Goal: Task Accomplishment & Management: Use online tool/utility

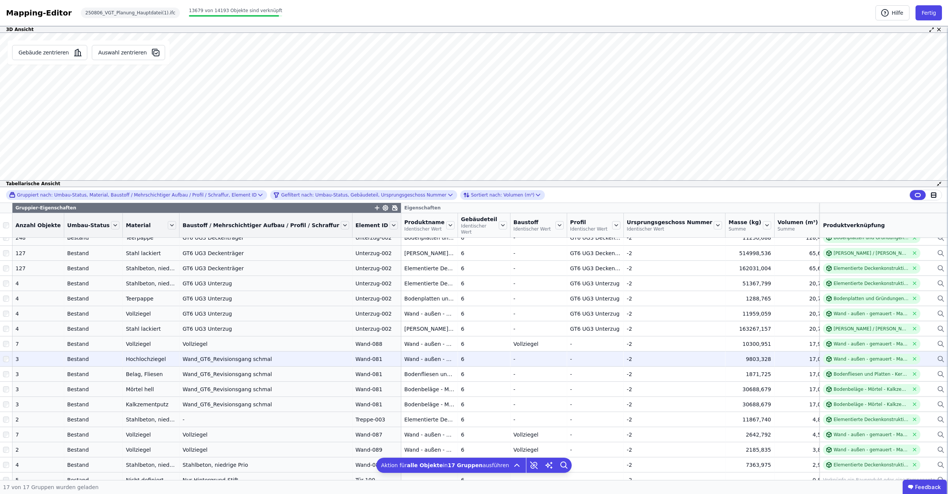
scroll to position [9, 0]
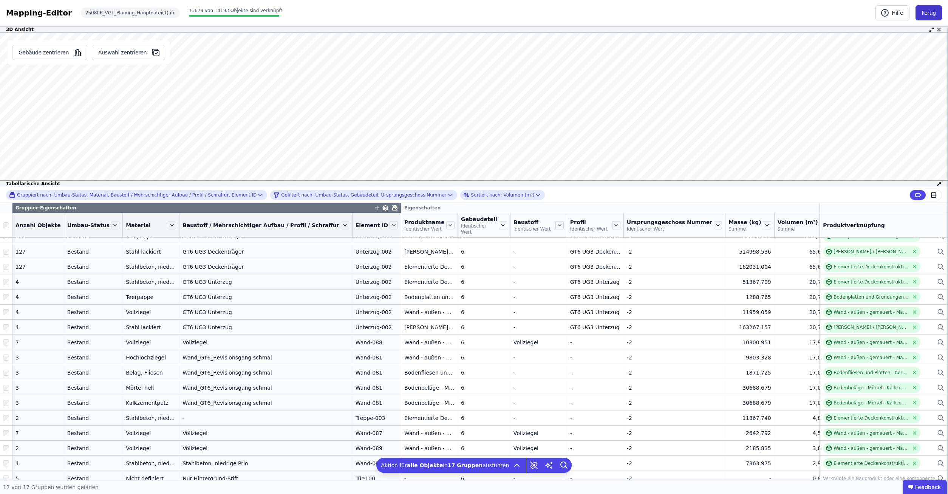
click at [928, 11] on button "Fertig" at bounding box center [928, 12] width 26 height 15
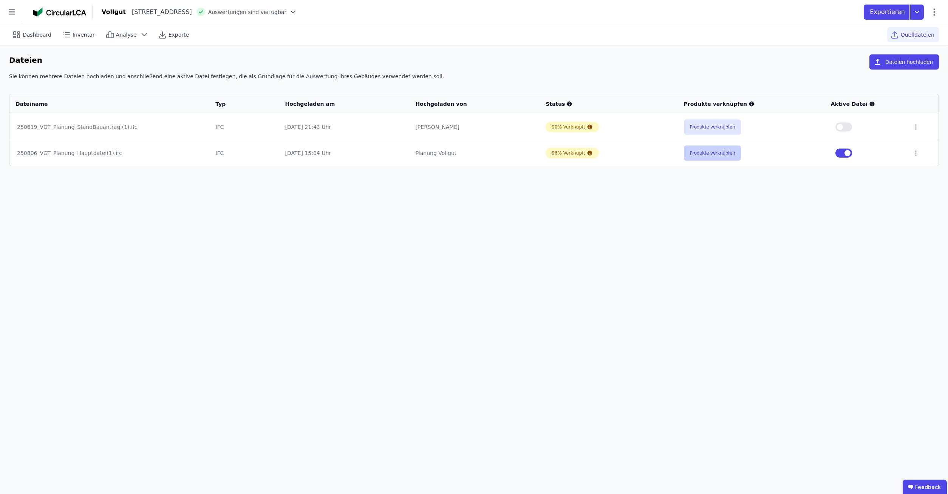
click at [700, 152] on button "Produkte verknüpfen" at bounding box center [712, 152] width 57 height 15
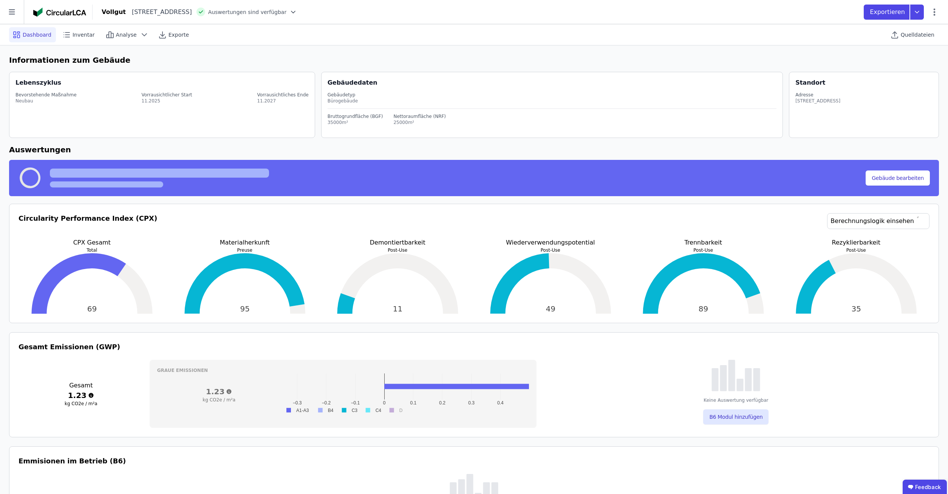
select select "*"
click at [892, 181] on button "Gebäude bearbeiten" at bounding box center [897, 177] width 64 height 15
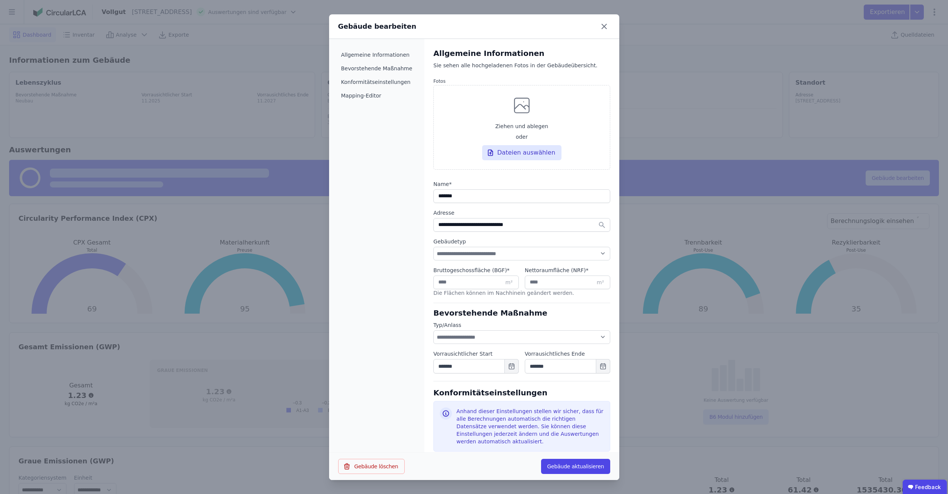
select select "**********"
select select "*"
select select "**********"
click at [600, 26] on icon at bounding box center [604, 26] width 12 height 12
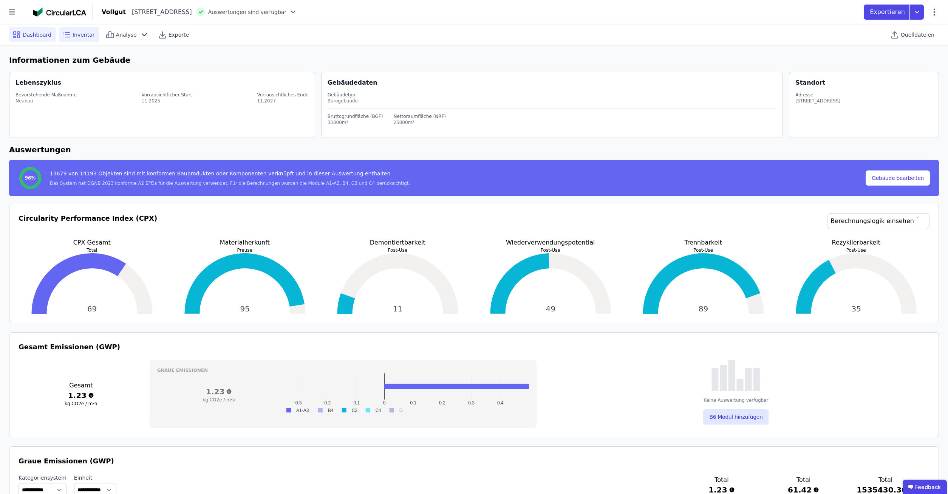
click at [74, 35] on span "Inventar" at bounding box center [84, 35] width 22 height 8
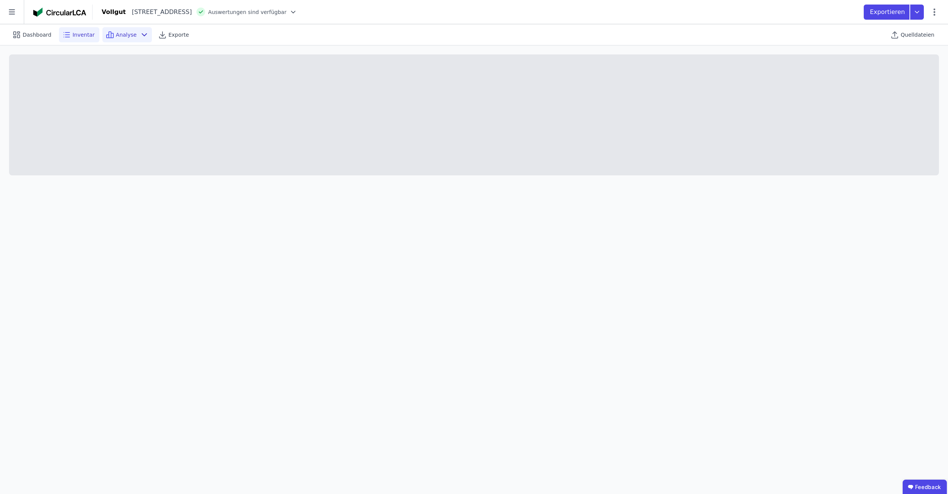
click at [111, 35] on icon at bounding box center [112, 35] width 2 height 5
click at [65, 33] on icon at bounding box center [66, 34] width 9 height 9
click at [73, 33] on span "Inventar" at bounding box center [84, 35] width 22 height 8
click at [54, 36] on div "Dashboard Inventar Analyse Exporte" at bounding box center [131, 34] width 245 height 15
click at [42, 36] on span "Dashboard" at bounding box center [37, 35] width 29 height 8
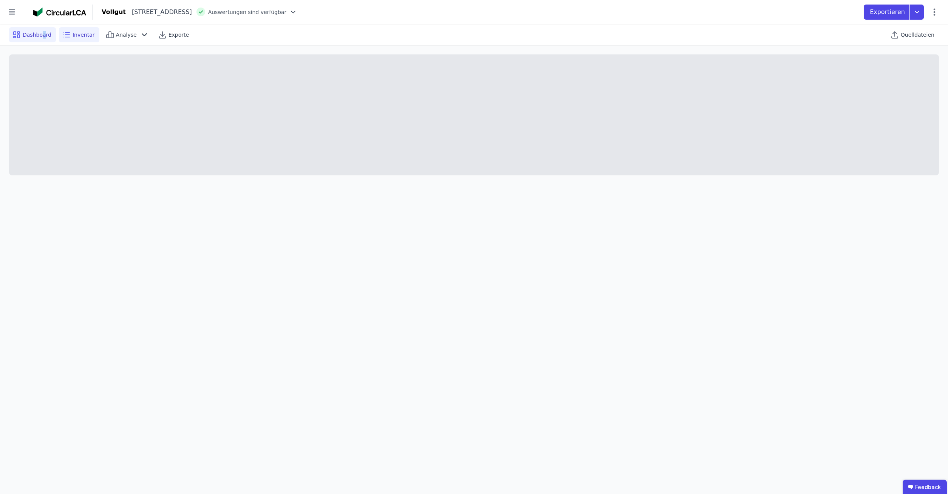
select select "*"
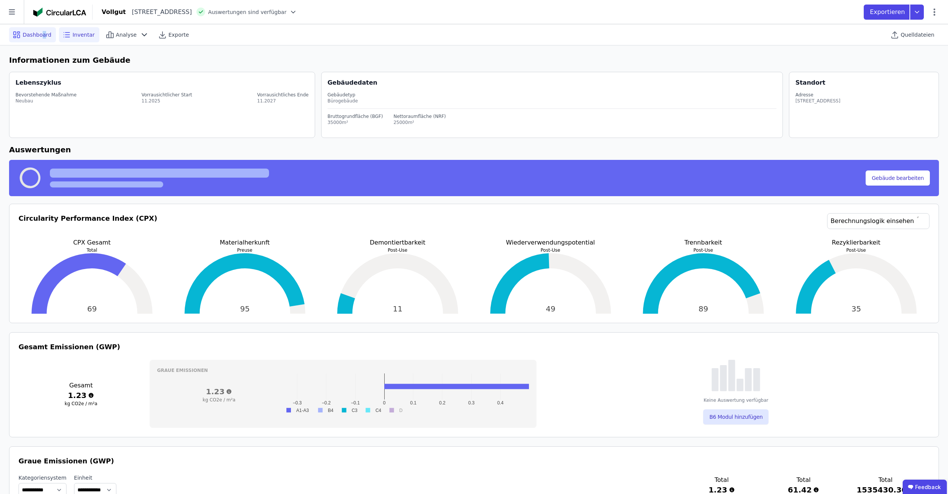
click at [66, 32] on icon at bounding box center [67, 32] width 4 height 0
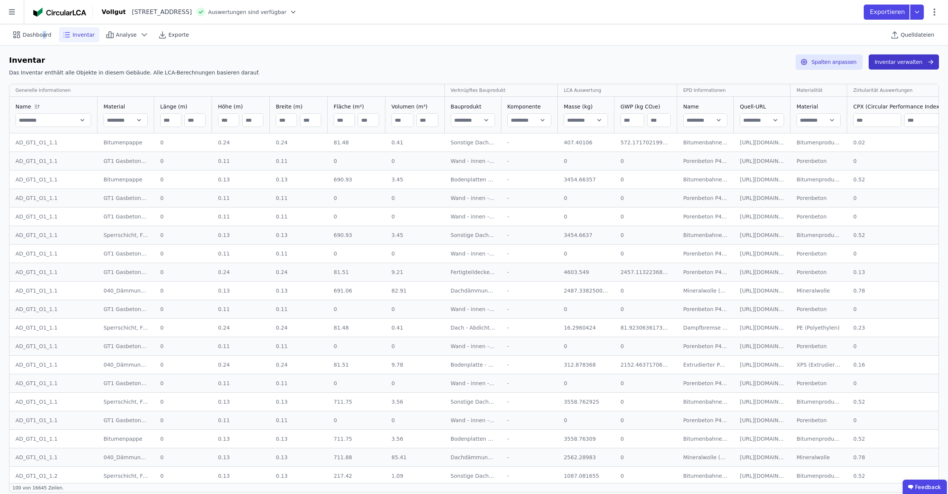
click at [896, 60] on button "Inventar verwalten" at bounding box center [903, 61] width 70 height 15
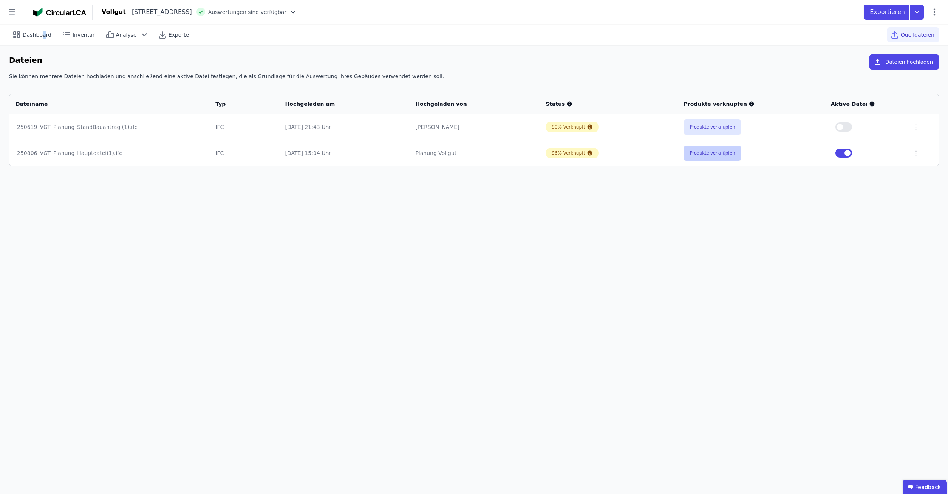
click at [726, 152] on button "Produkte verknüpfen" at bounding box center [712, 152] width 57 height 15
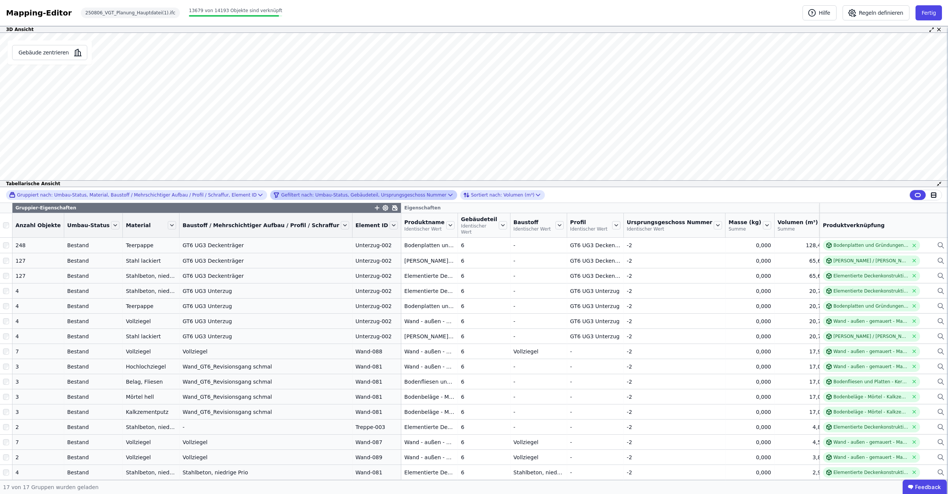
click at [375, 197] on div "Gefiltert nach: Umbau-Status, Gebäudeteil, Ursprungsgeschoss Nummer" at bounding box center [359, 194] width 173 height 9
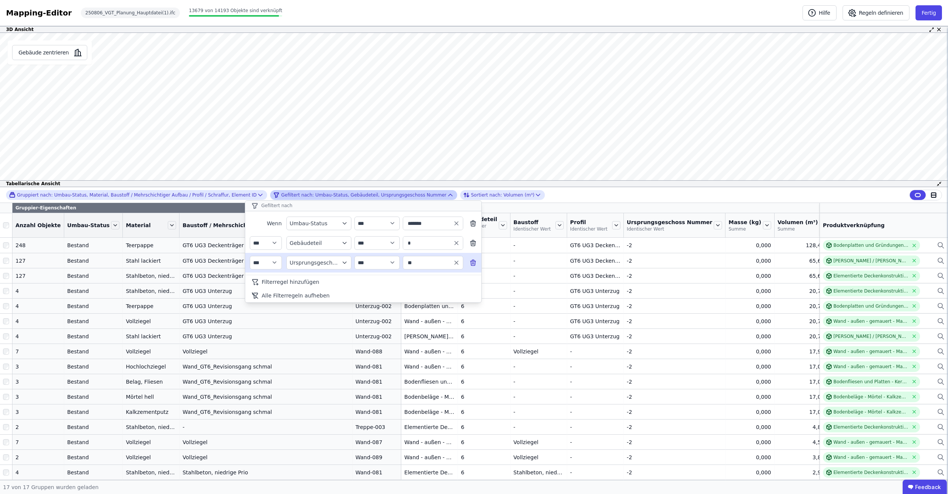
click at [428, 264] on input "**" at bounding box center [429, 263] width 47 height 14
type input "**"
click at [454, 287] on div "Filterregel hinzufügen" at bounding box center [363, 282] width 236 height 14
type input "**"
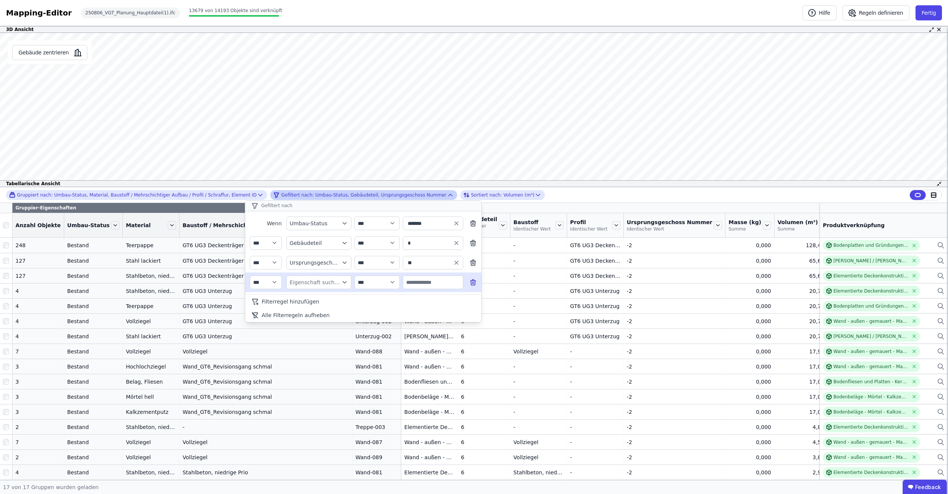
click at [472, 281] on icon at bounding box center [473, 282] width 8 height 8
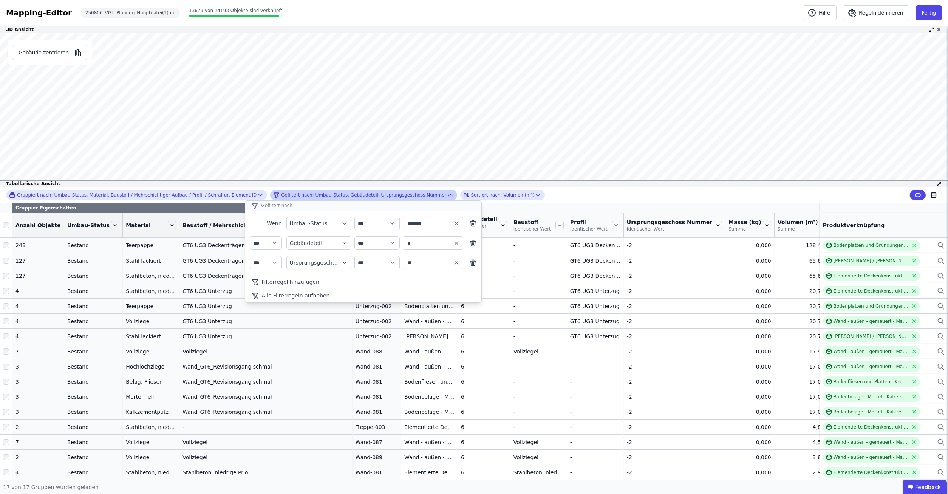
click at [568, 190] on div "**********" at bounding box center [474, 195] width 948 height 16
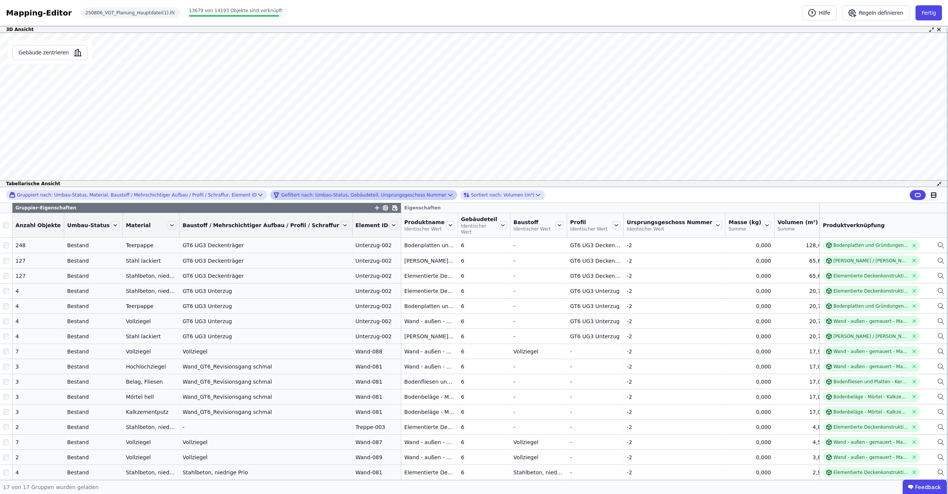
click at [348, 193] on div "Gefiltert nach: Umbau-Status, Gebäudeteil, Ursprungsgeschoss Nummer" at bounding box center [359, 194] width 173 height 9
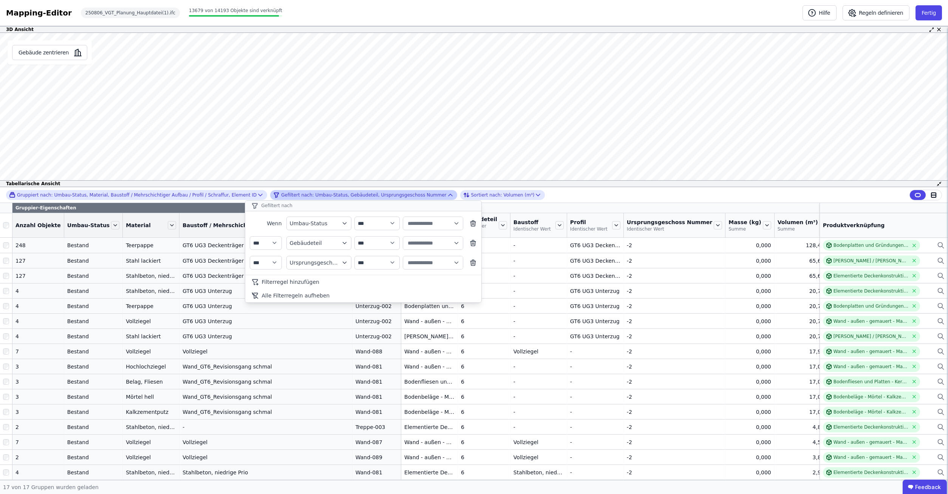
type input "*******"
type input "*"
click at [429, 261] on input "**" at bounding box center [429, 263] width 47 height 14
type input "*"
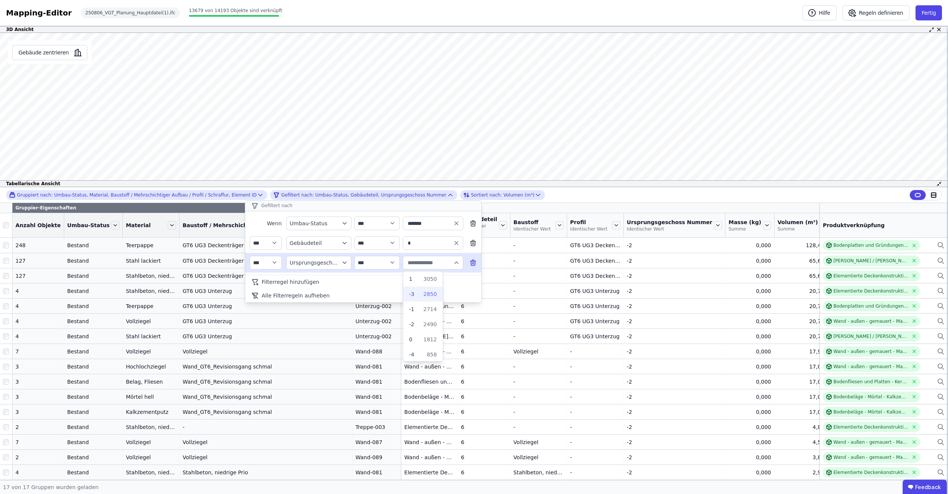
click at [423, 294] on div "2850" at bounding box center [425, 294] width 23 height 8
type input "**"
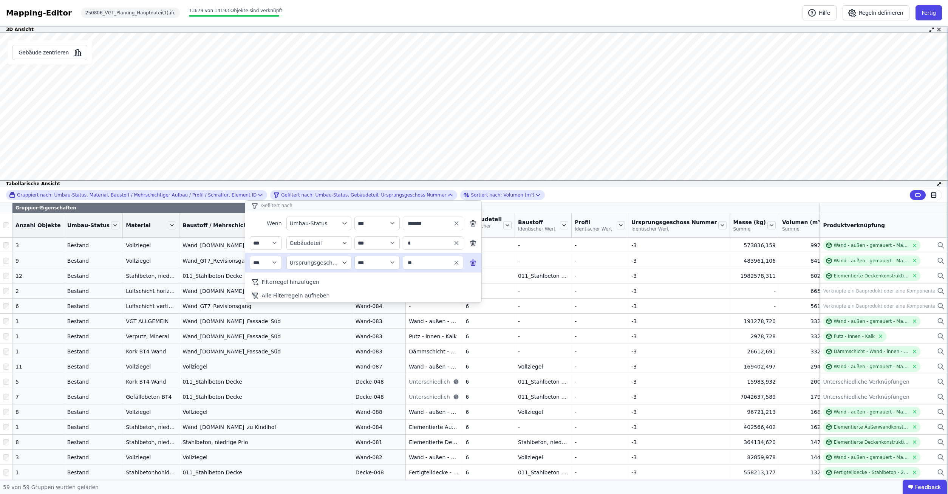
click at [596, 192] on div "**********" at bounding box center [474, 195] width 948 height 16
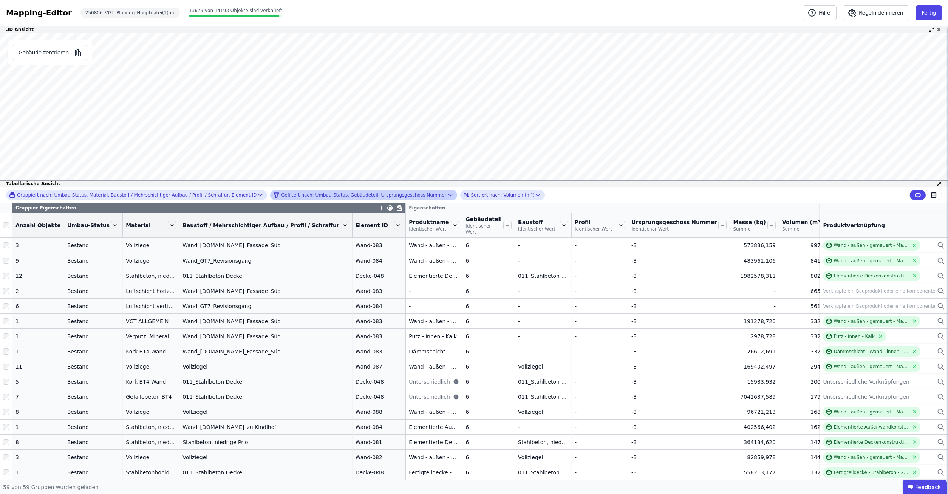
click at [360, 197] on div "Gefiltert nach: Umbau-Status, Gebäudeteil, Ursprungsgeschoss Nummer" at bounding box center [359, 194] width 173 height 9
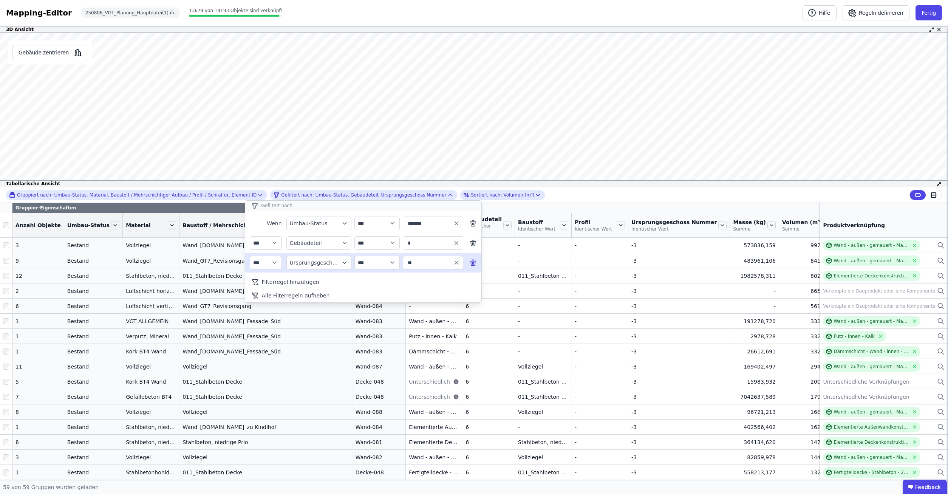
click at [421, 262] on input "**" at bounding box center [429, 263] width 47 height 14
type input "**"
click at [421, 262] on input "**" at bounding box center [429, 263] width 47 height 14
type input "**"
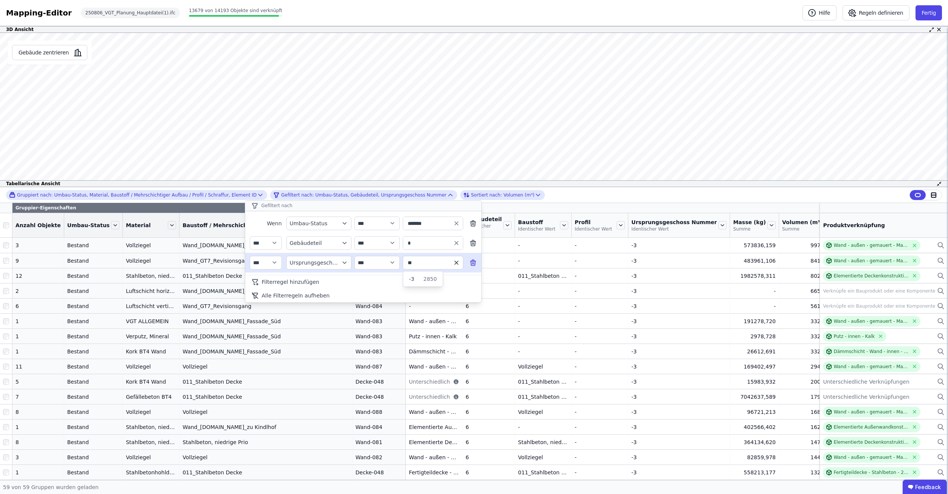
click at [458, 262] on icon "button" at bounding box center [456, 262] width 7 height 7
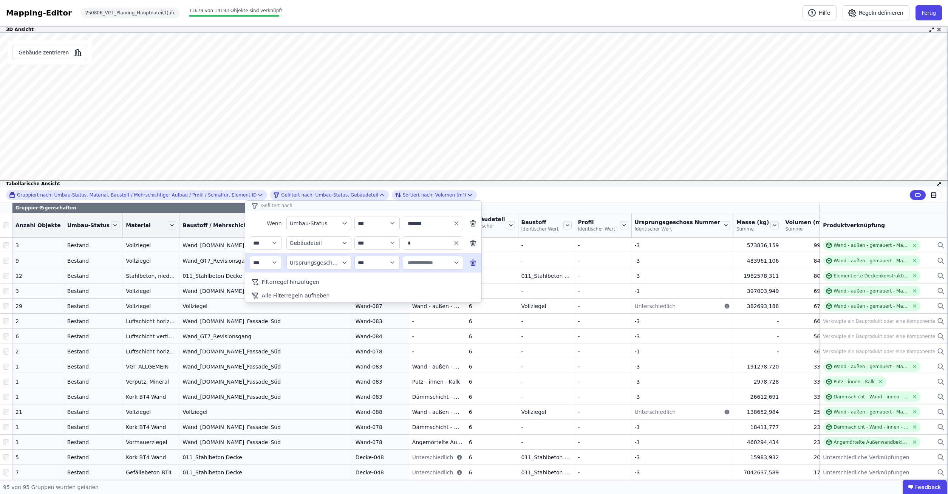
click at [434, 264] on input "text" at bounding box center [429, 263] width 47 height 14
click at [417, 323] on div "2490" at bounding box center [425, 324] width 23 height 8
type input "**"
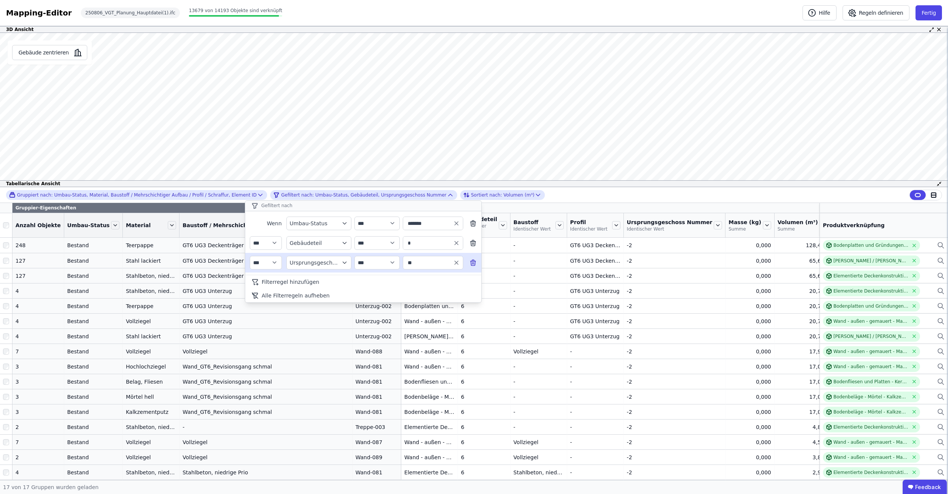
click at [513, 189] on div "**********" at bounding box center [474, 195] width 948 height 16
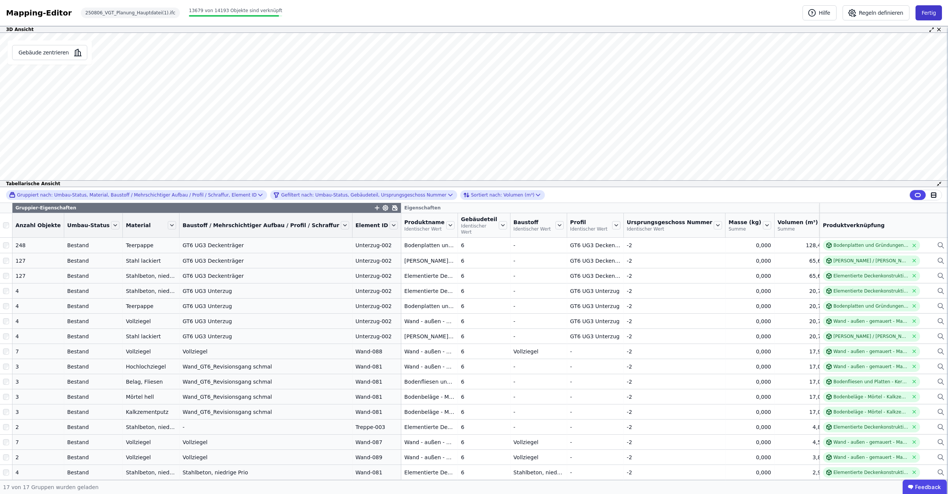
click at [925, 13] on button "Fertig" at bounding box center [928, 12] width 26 height 15
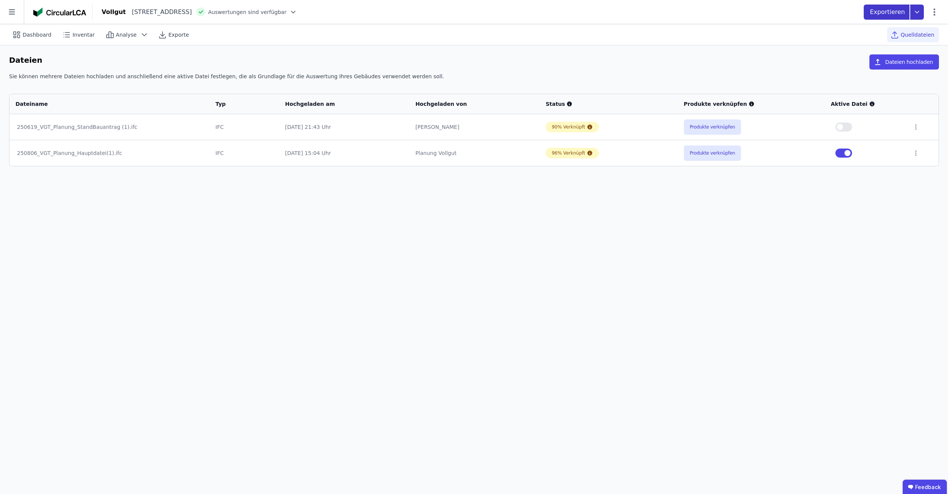
click at [916, 17] on icon at bounding box center [917, 12] width 14 height 15
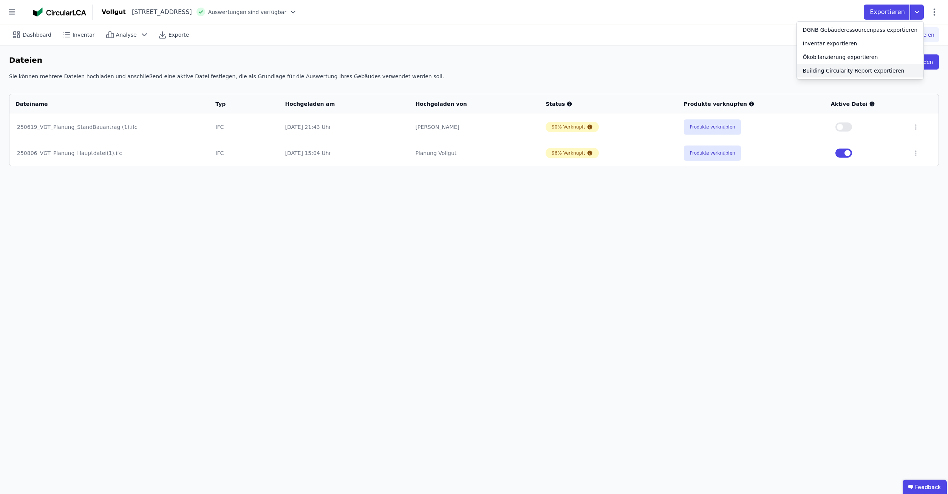
click at [864, 70] on div "Building Circularity Report exportieren" at bounding box center [854, 71] width 102 height 8
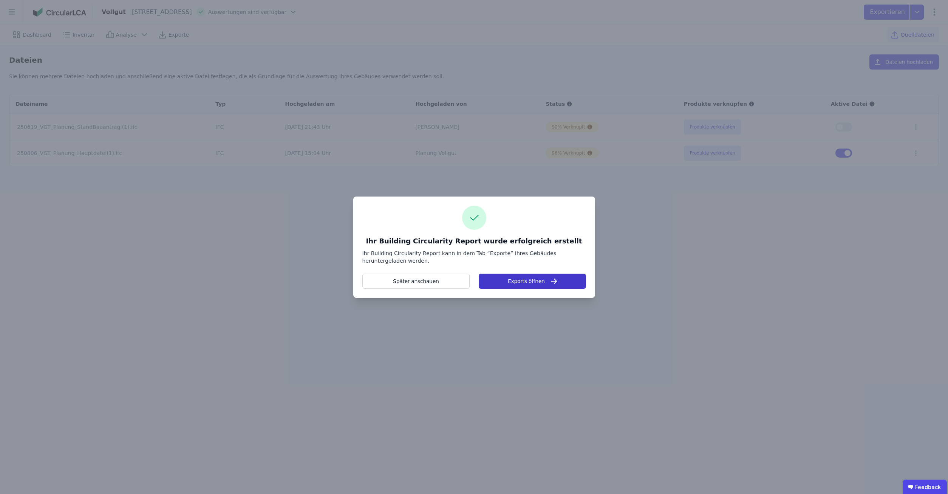
click at [520, 287] on button "Exports öffnen" at bounding box center [532, 280] width 107 height 15
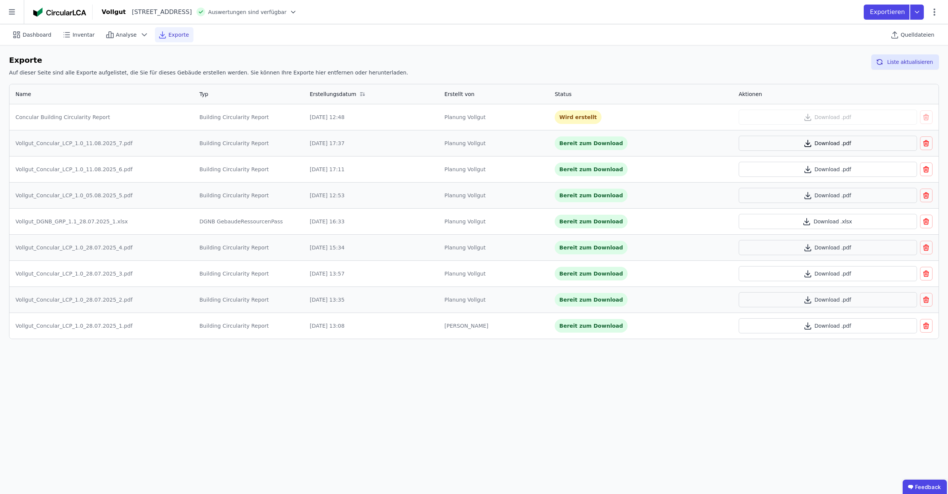
click at [840, 146] on button "Download .pdf" at bounding box center [827, 143] width 178 height 15
select select "*"
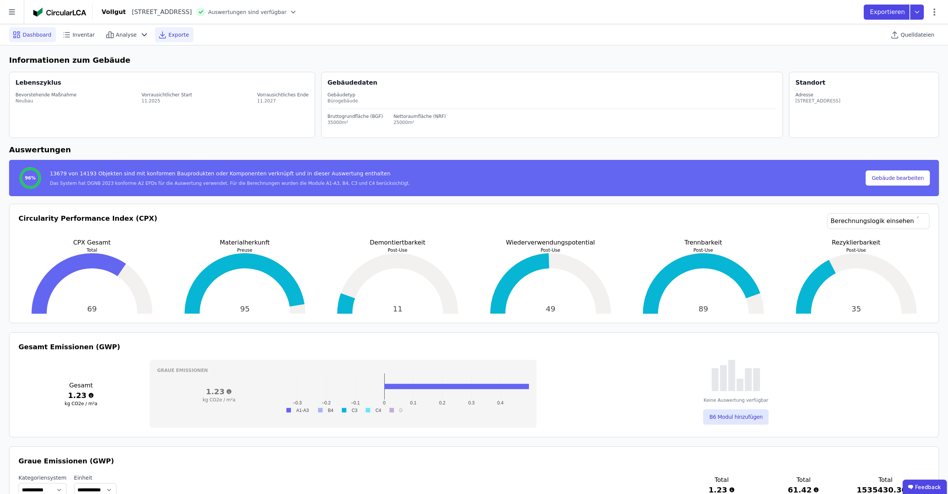
click at [171, 34] on span "Exporte" at bounding box center [178, 35] width 20 height 8
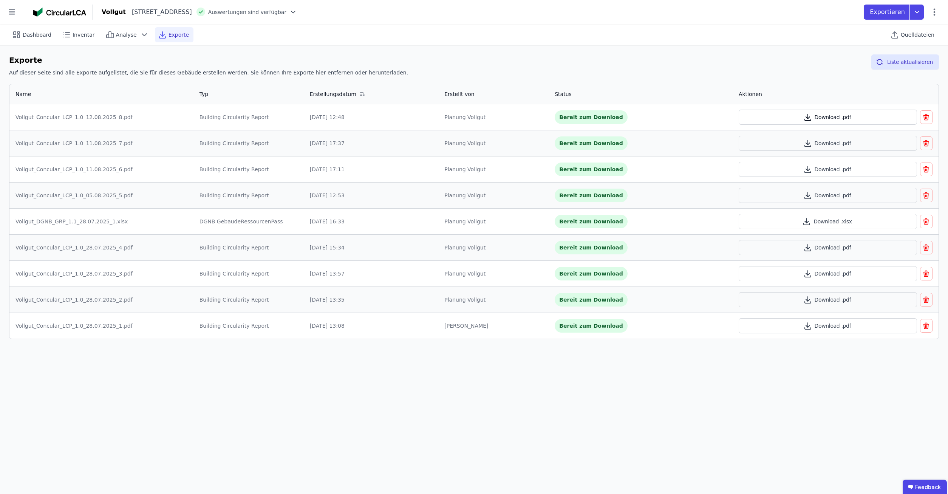
click at [832, 113] on button "Download .pdf" at bounding box center [827, 117] width 178 height 15
click at [64, 36] on icon at bounding box center [66, 34] width 9 height 9
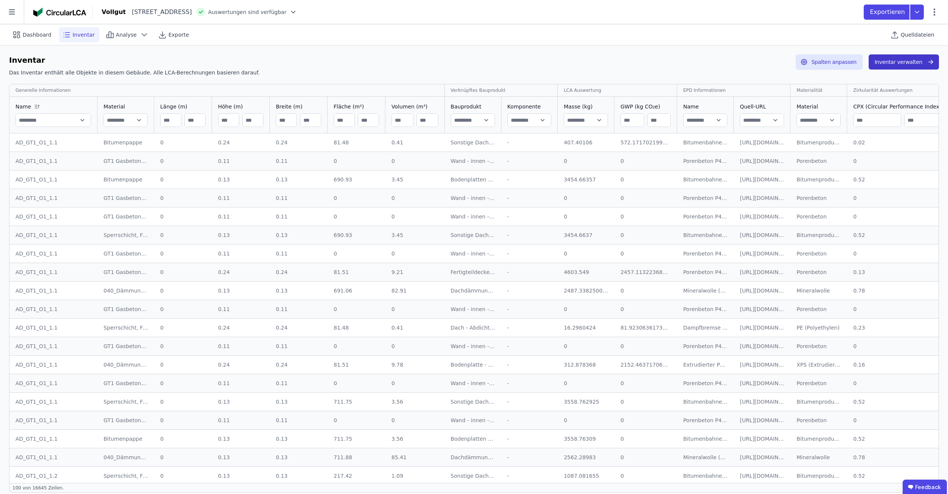
click at [906, 59] on button "Inventar verwalten" at bounding box center [903, 61] width 70 height 15
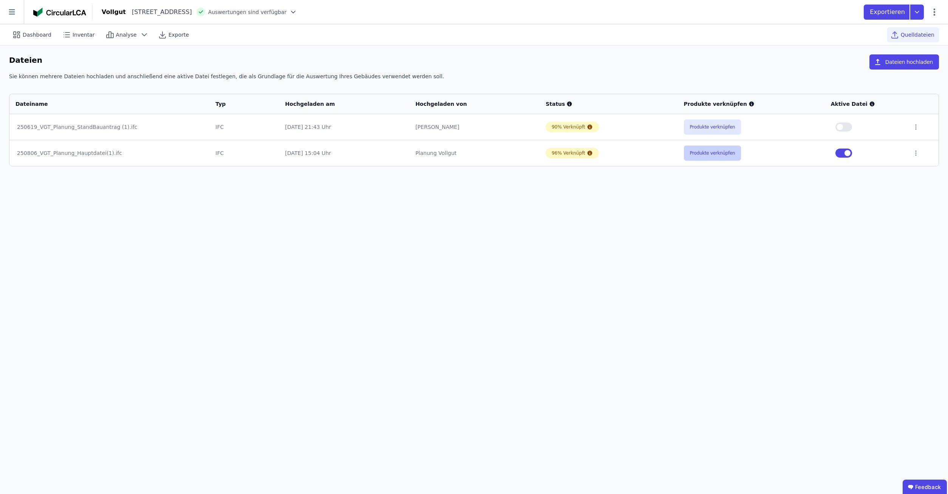
click at [697, 155] on button "Produkte verknüpfen" at bounding box center [712, 152] width 57 height 15
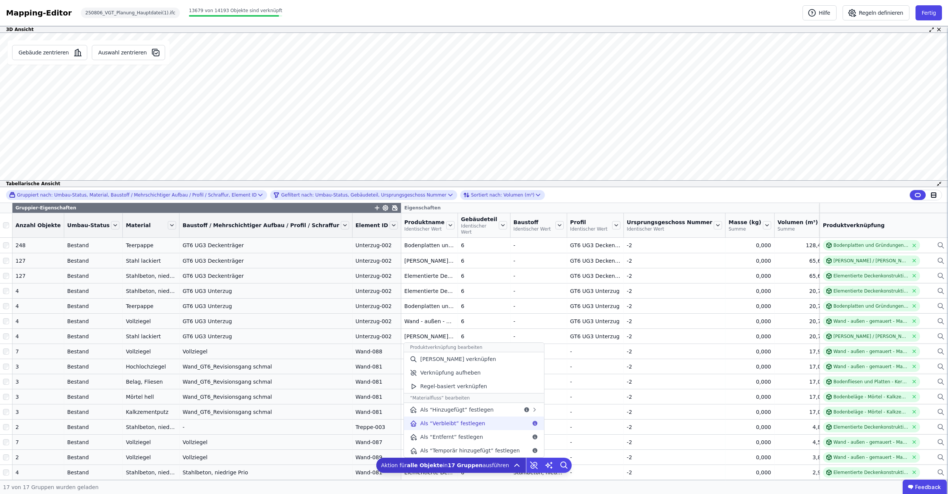
click at [488, 425] on div "Als “Verbleibt” festlegen" at bounding box center [474, 423] width 140 height 14
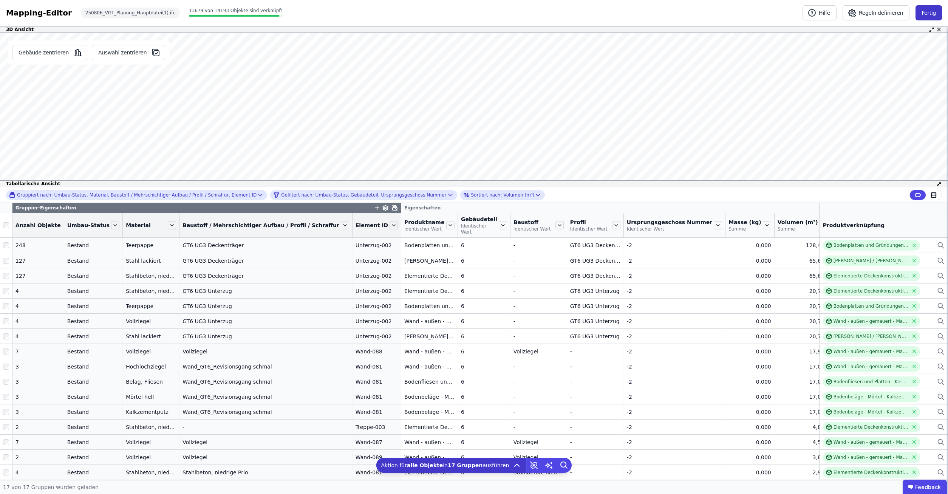
click at [926, 11] on button "Fertig" at bounding box center [928, 12] width 26 height 15
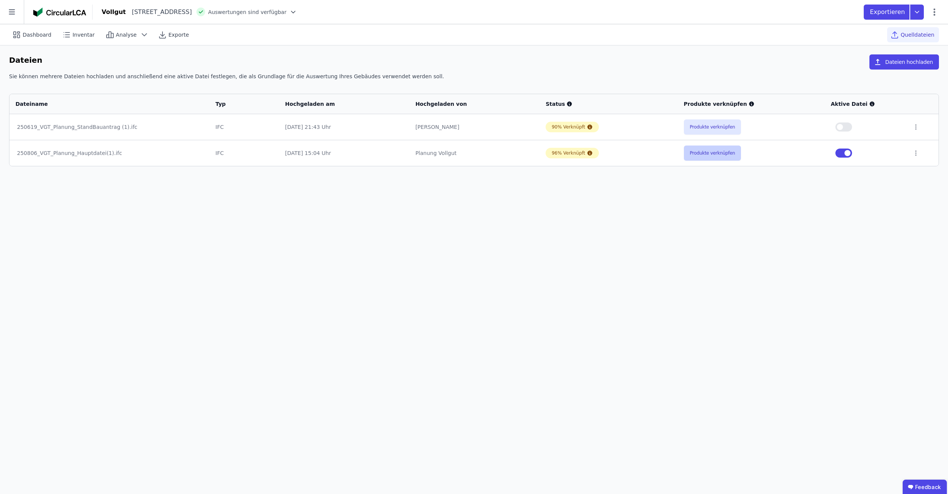
click at [705, 151] on button "Produkte verknüpfen" at bounding box center [712, 152] width 57 height 15
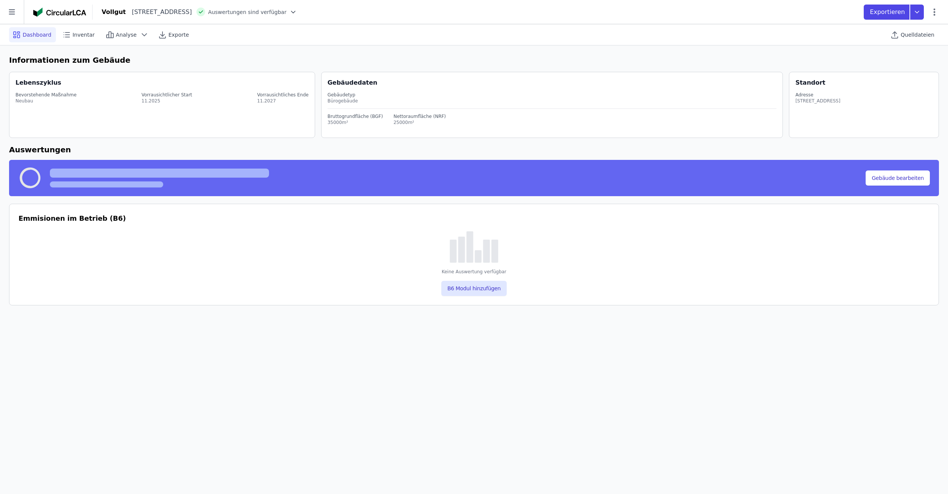
select select "*"
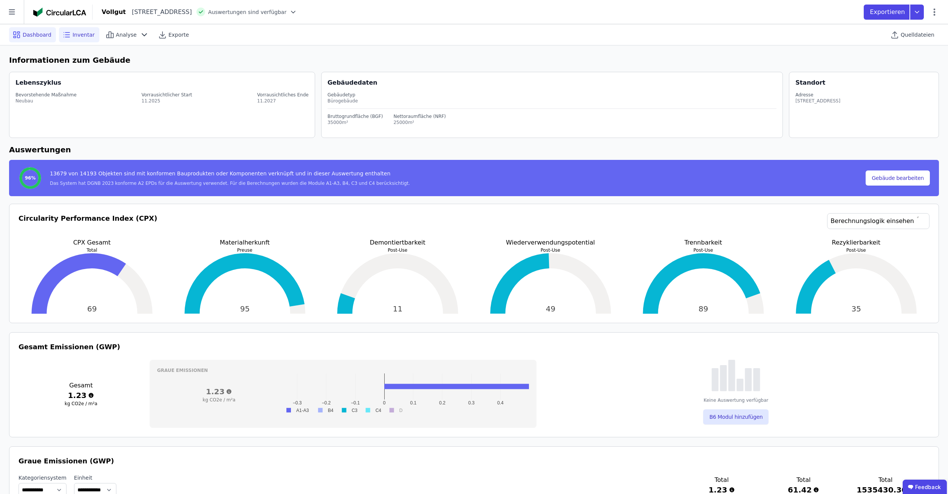
click at [76, 33] on span "Inventar" at bounding box center [84, 35] width 22 height 8
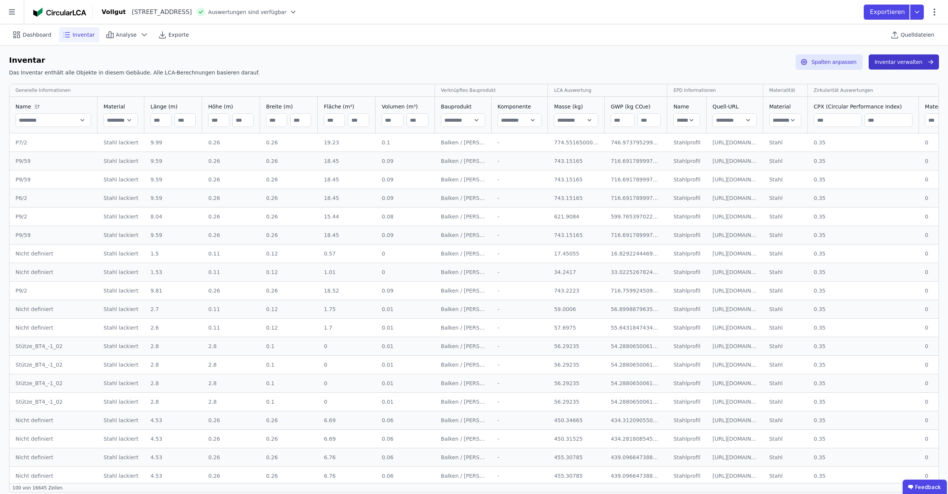
click at [904, 62] on button "Inventar verwalten" at bounding box center [903, 61] width 70 height 15
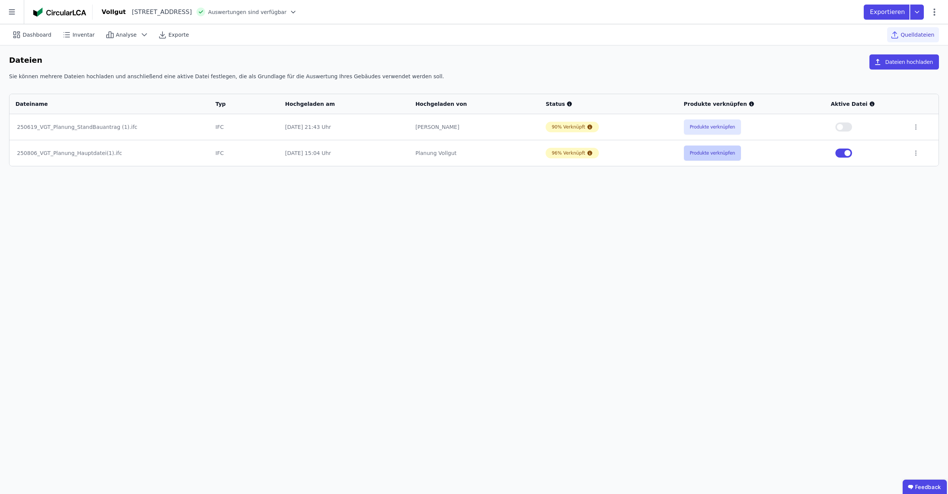
click at [689, 154] on button "Produkte verknüpfen" at bounding box center [712, 152] width 57 height 15
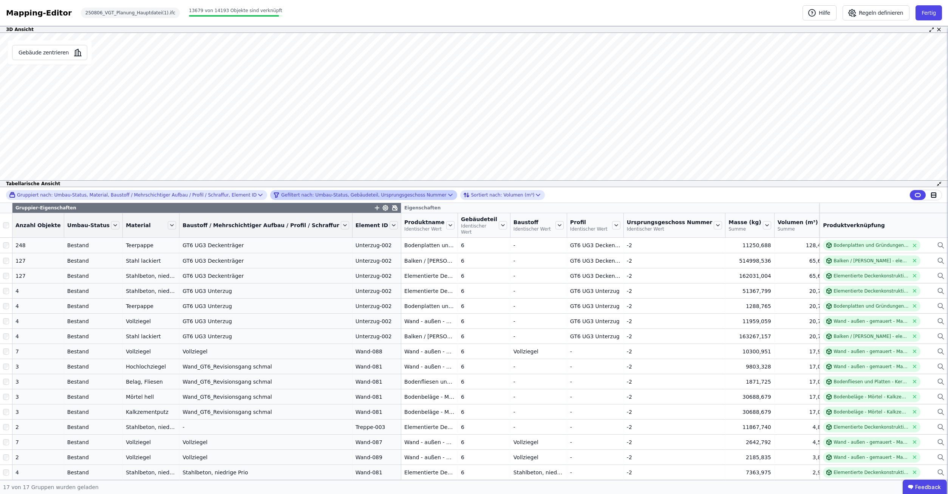
click at [293, 196] on div "Gefiltert nach: Umbau-Status, Gebäudeteil, Ursprungsgeschoss Nummer" at bounding box center [359, 194] width 173 height 9
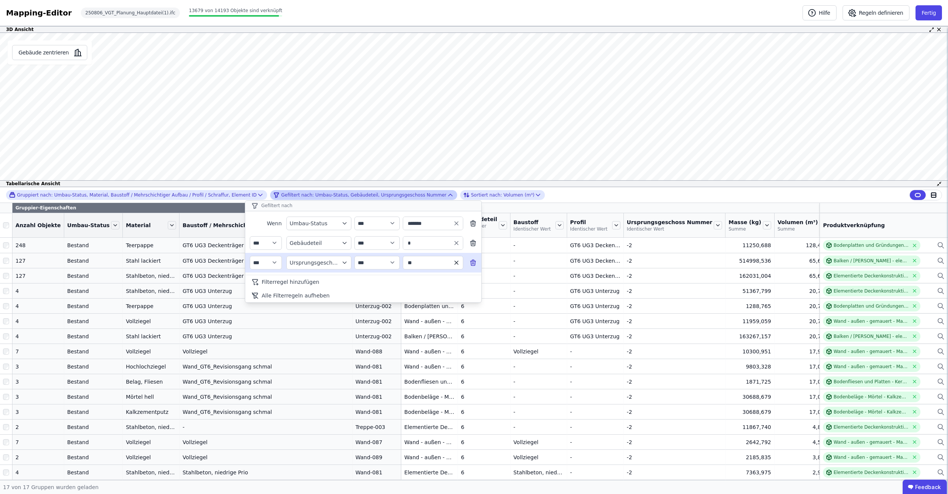
click at [458, 262] on icon "button" at bounding box center [456, 262] width 7 height 7
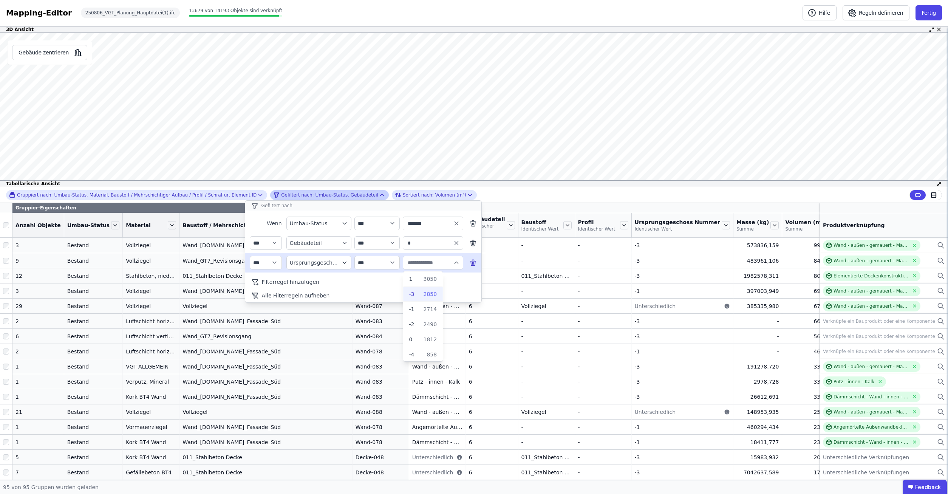
click at [417, 295] on div "2850" at bounding box center [425, 294] width 23 height 8
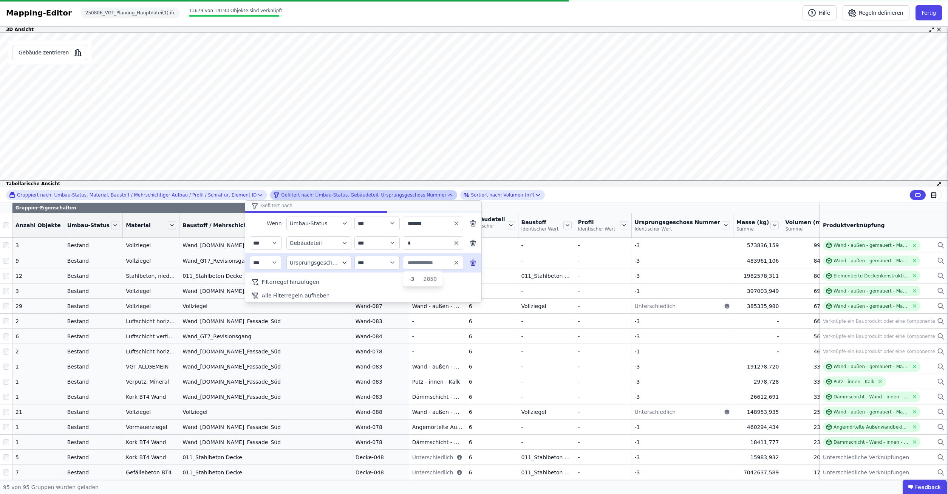
type input "**"
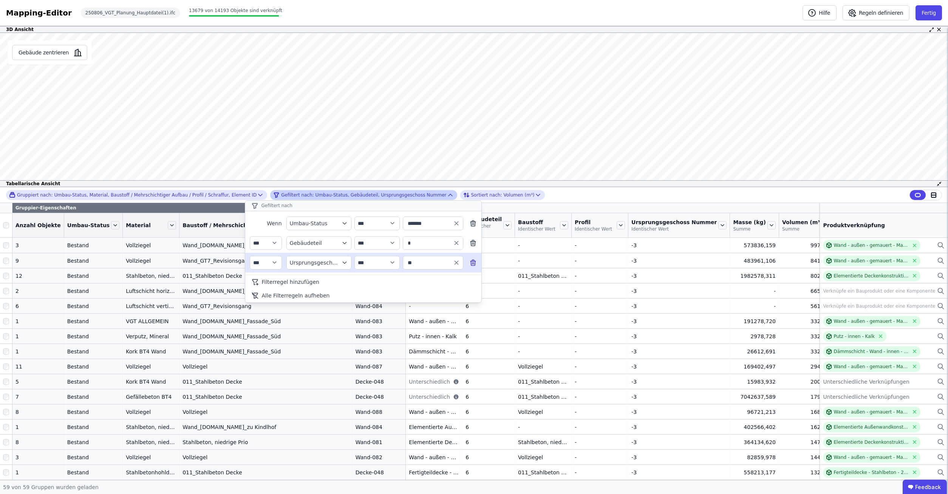
click at [6, 222] on div "**********" at bounding box center [474, 333] width 948 height 293
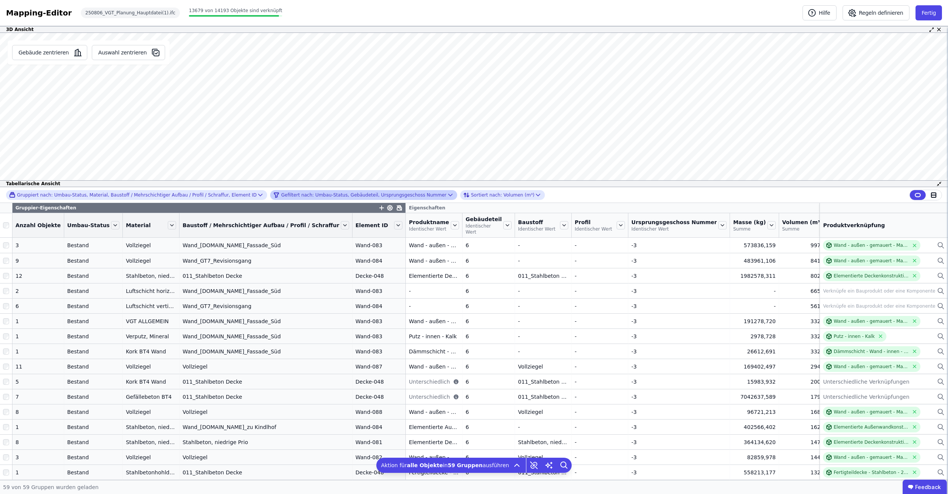
click at [377, 196] on div "Gefiltert nach: Umbau-Status, Gebäudeteil, Ursprungsgeschoss Nummer" at bounding box center [359, 194] width 173 height 9
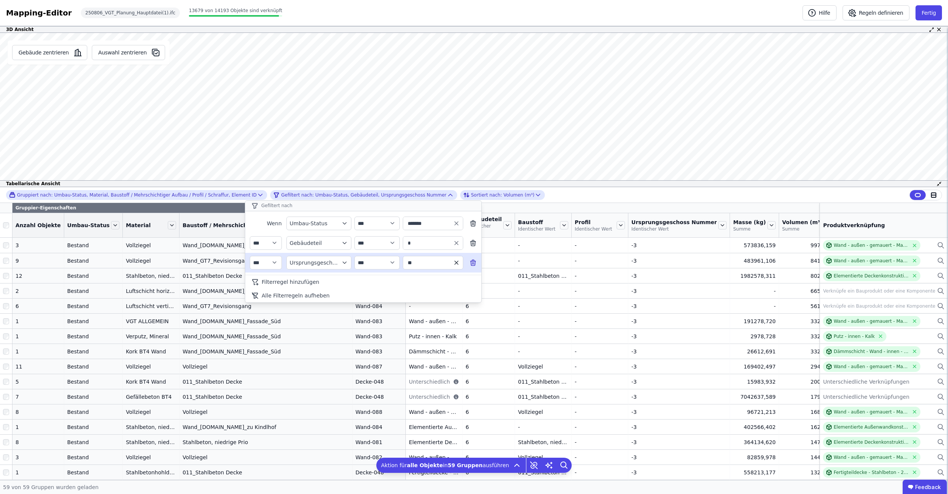
click at [456, 264] on icon "button" at bounding box center [456, 262] width 7 height 7
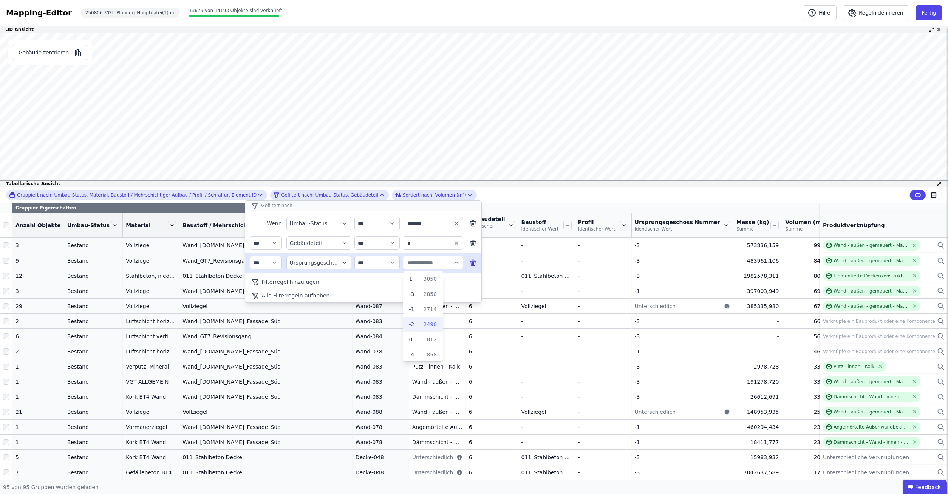
click at [413, 325] on span "-2" at bounding box center [411, 324] width 5 height 8
type input "**"
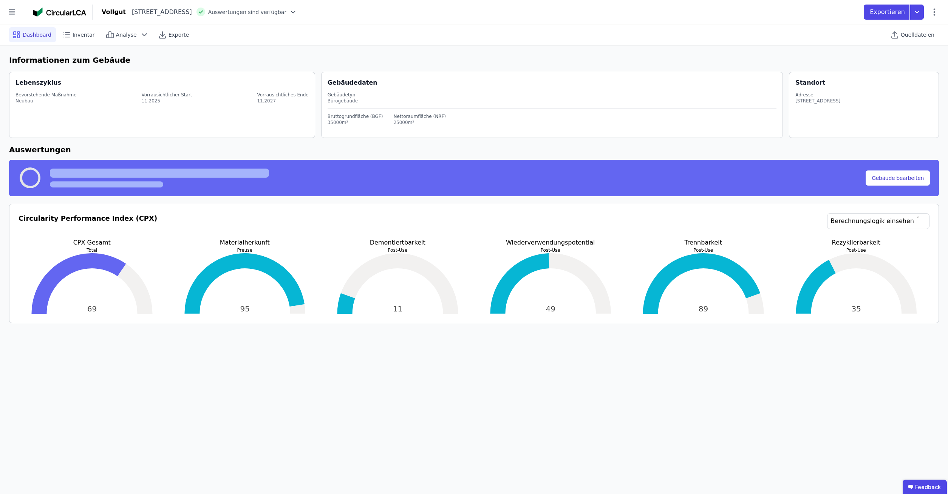
select select "*"
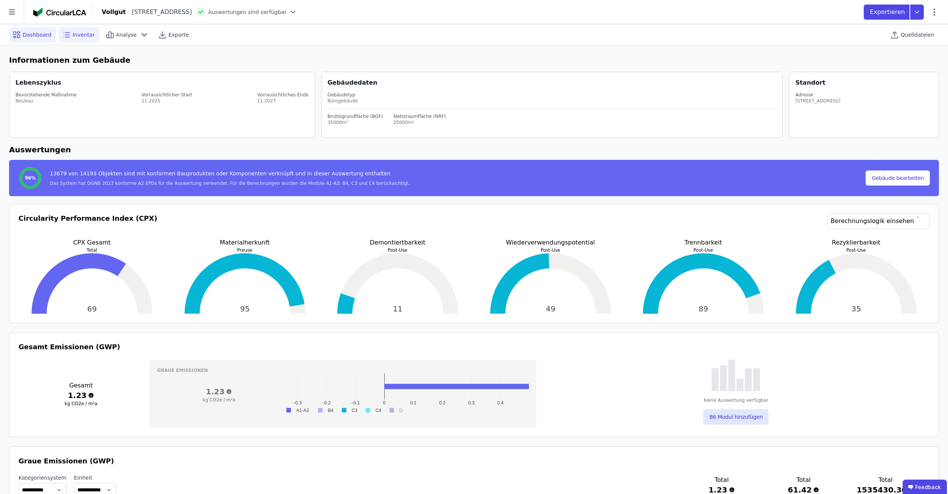
click at [80, 30] on div "Inventar" at bounding box center [79, 34] width 40 height 15
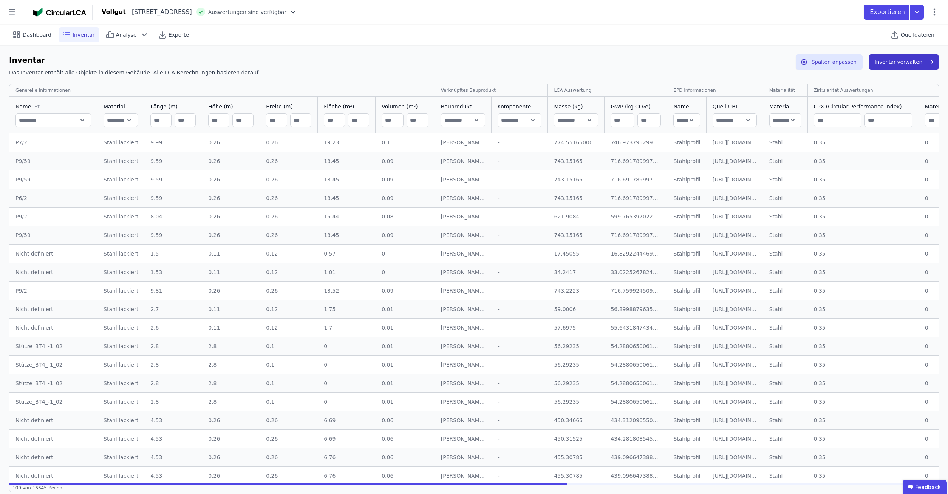
click at [902, 62] on button "Inventar verwalten" at bounding box center [903, 61] width 70 height 15
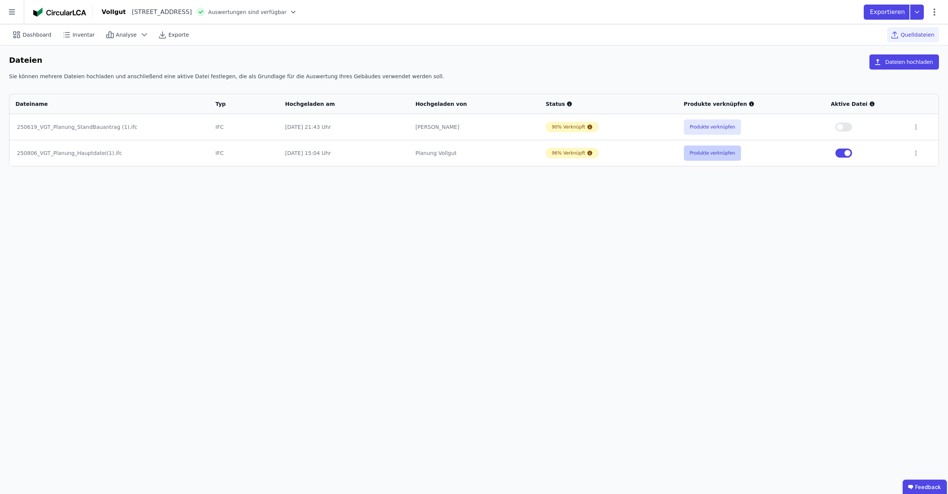
click at [701, 150] on button "Produkte verknüpfen" at bounding box center [712, 152] width 57 height 15
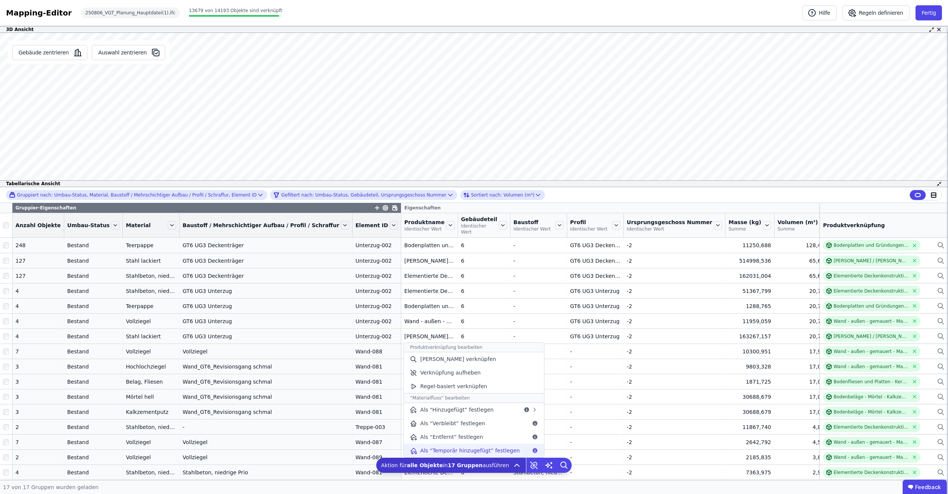
click at [477, 448] on span "Als “Temporär hinzugefügt” festlegen" at bounding box center [469, 450] width 99 height 8
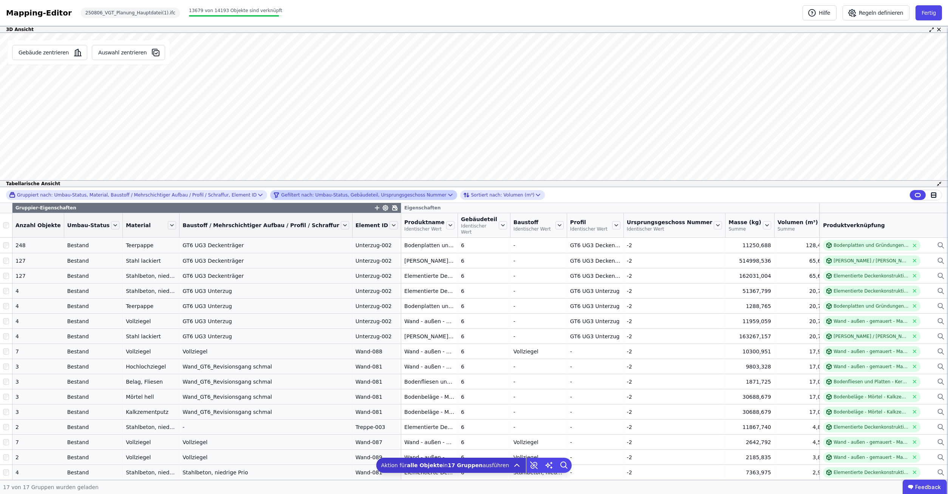
click at [375, 191] on div "Gefiltert nach: Umbau-Status, Gebäudeteil, Ursprungsgeschoss Nummer" at bounding box center [359, 194] width 173 height 9
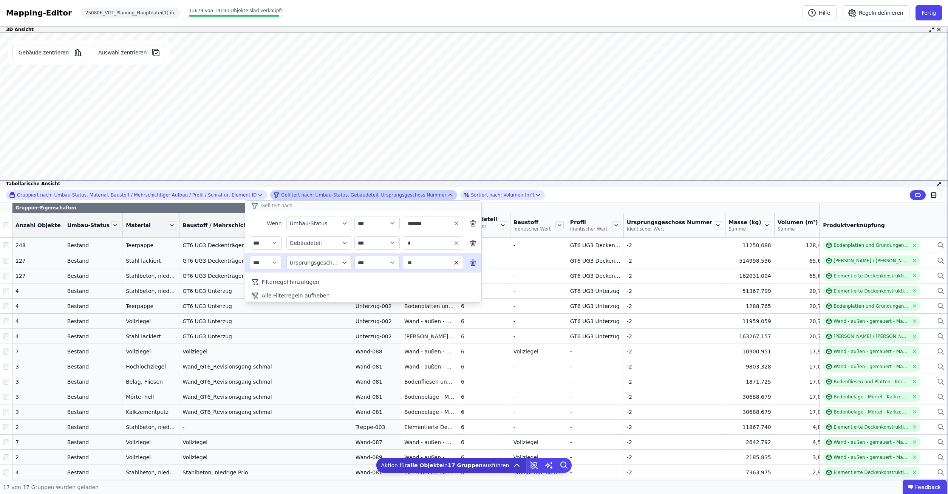
click at [455, 264] on icon "button" at bounding box center [456, 262] width 7 height 7
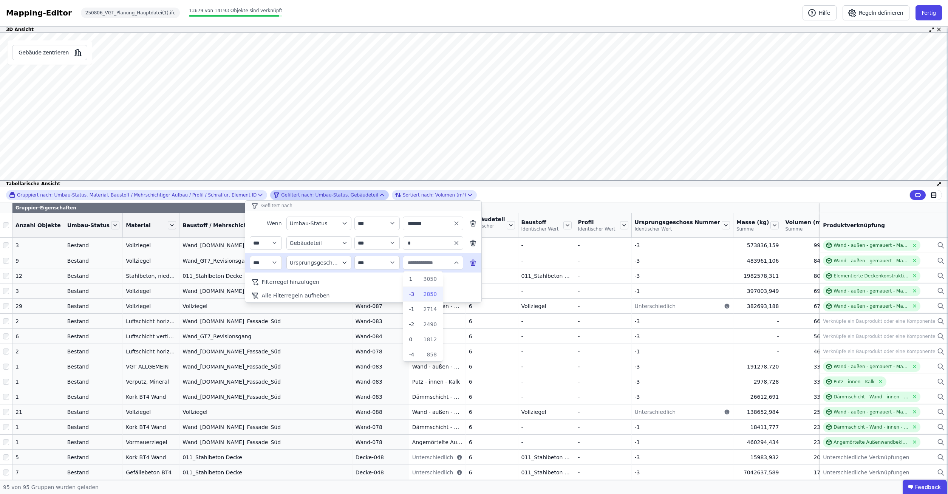
click at [417, 292] on div "2850" at bounding box center [425, 294] width 23 height 8
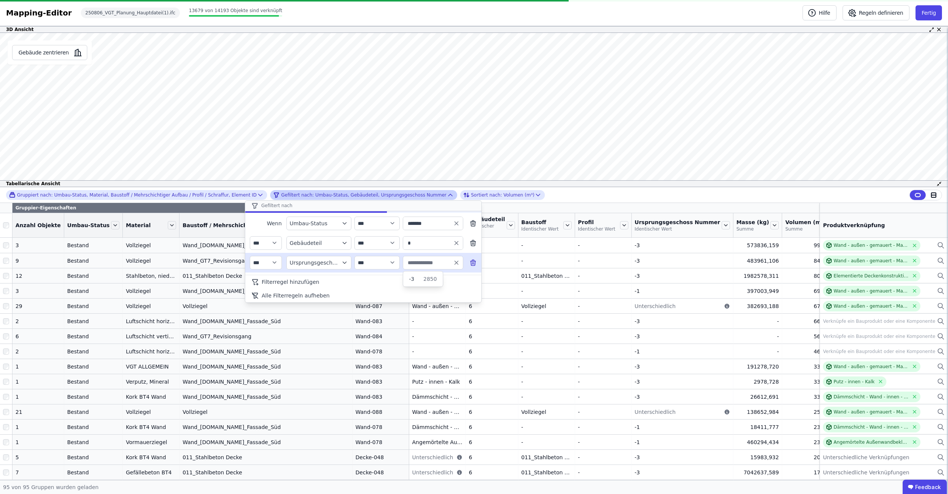
type input "**"
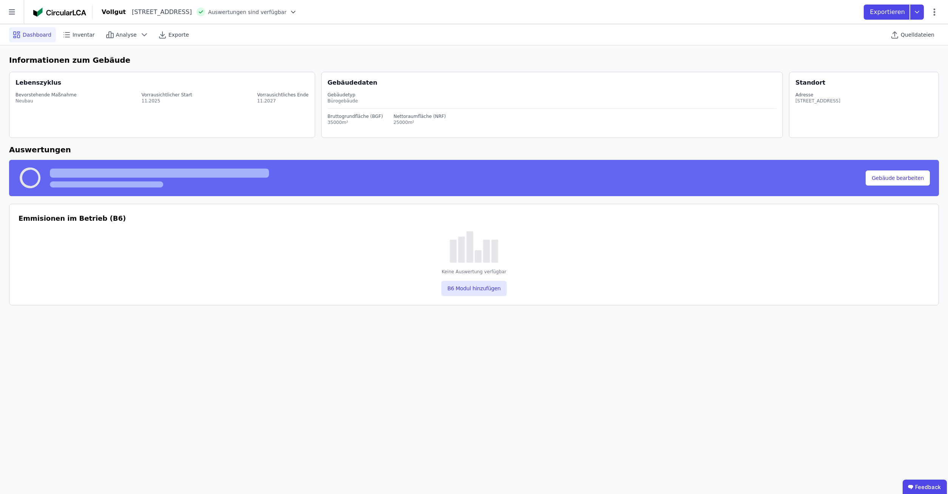
select select "*"
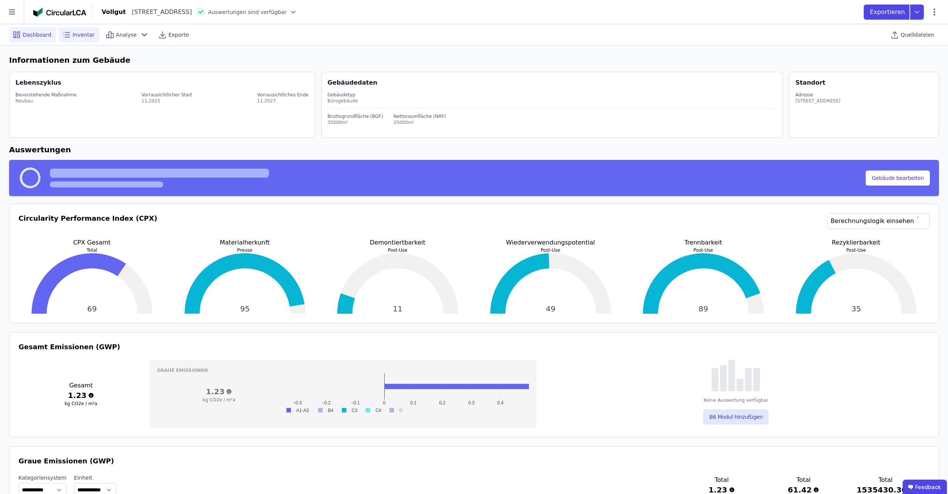
click at [73, 38] on span "Inventar" at bounding box center [84, 35] width 22 height 8
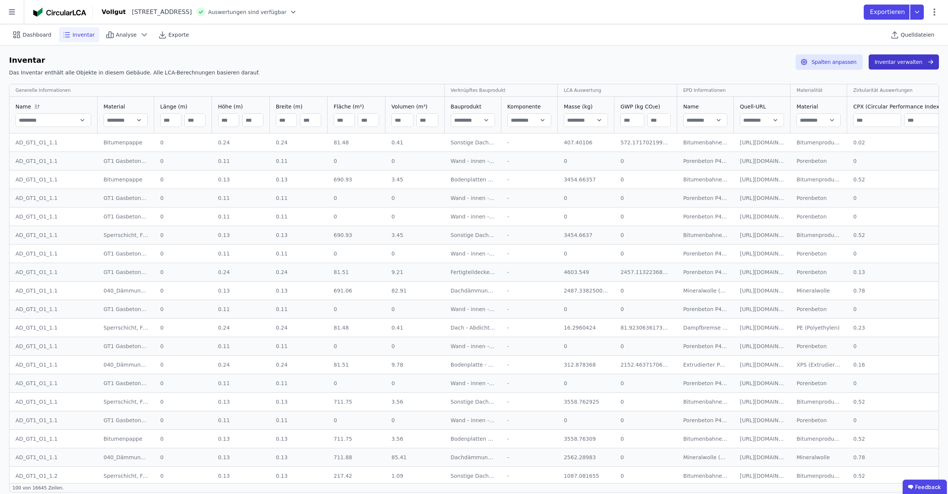
click at [906, 63] on button "Inventar verwalten" at bounding box center [903, 61] width 70 height 15
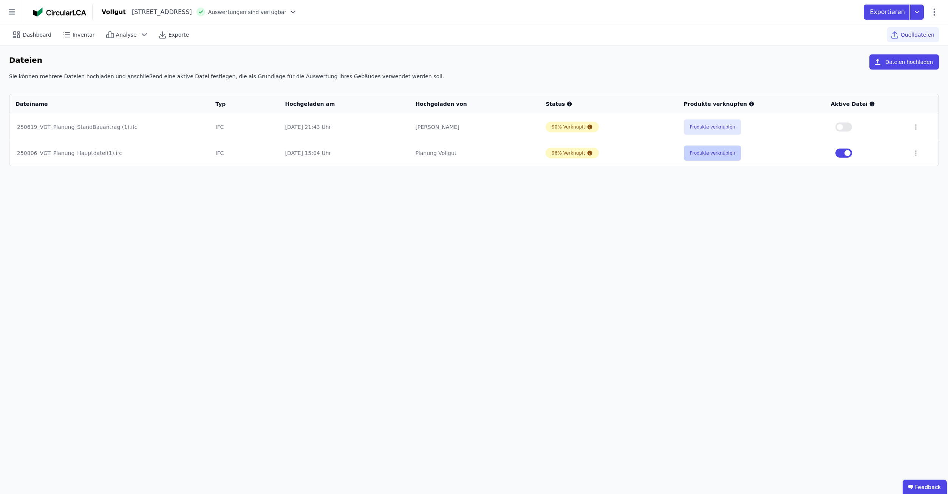
click at [696, 155] on button "Produkte verknüpfen" at bounding box center [712, 152] width 57 height 15
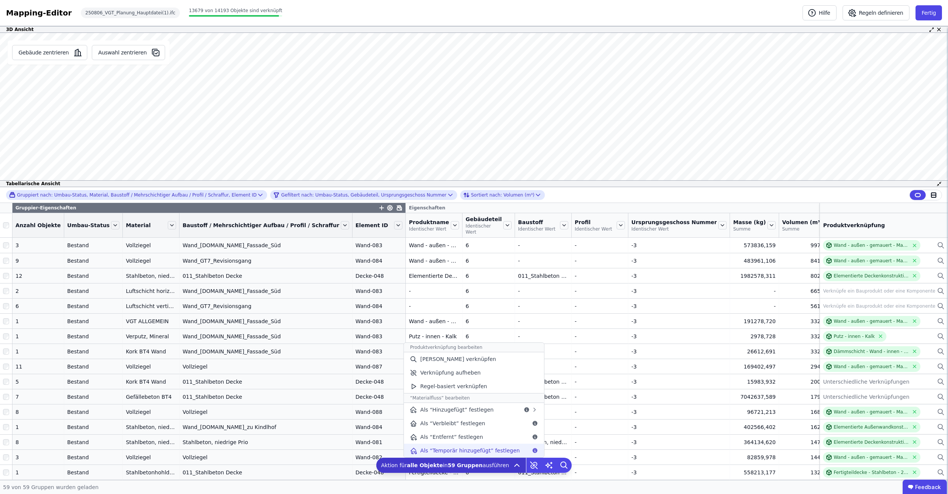
click at [460, 448] on span "Als “Temporär hinzugefügt” festlegen" at bounding box center [469, 450] width 99 height 8
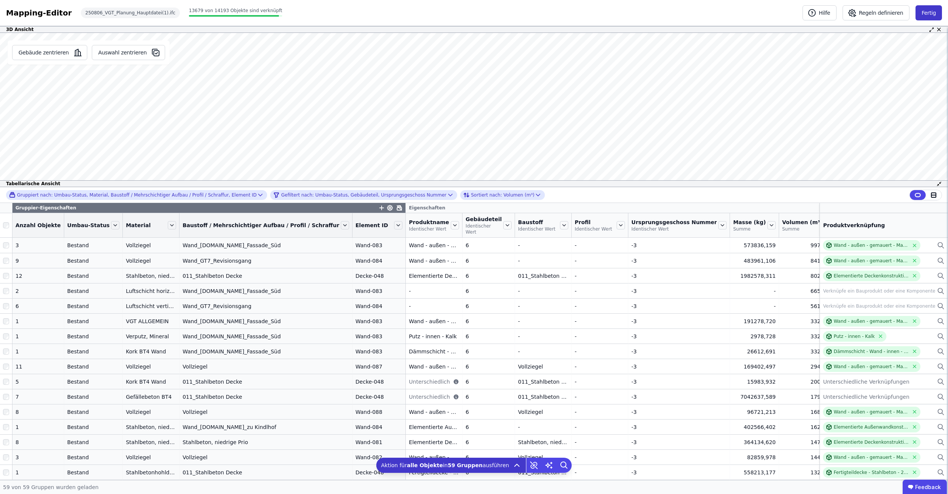
click at [932, 9] on button "Fertig" at bounding box center [928, 12] width 26 height 15
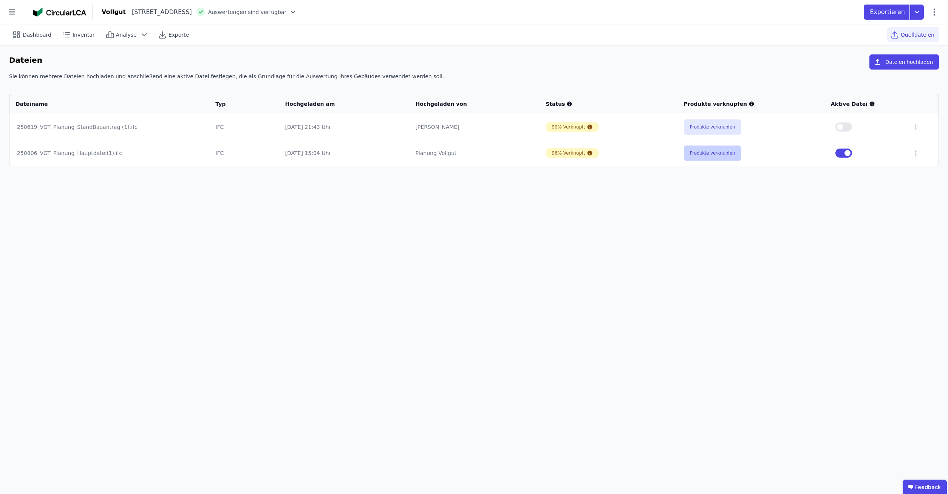
click at [721, 152] on button "Produkte verknüpfen" at bounding box center [712, 152] width 57 height 15
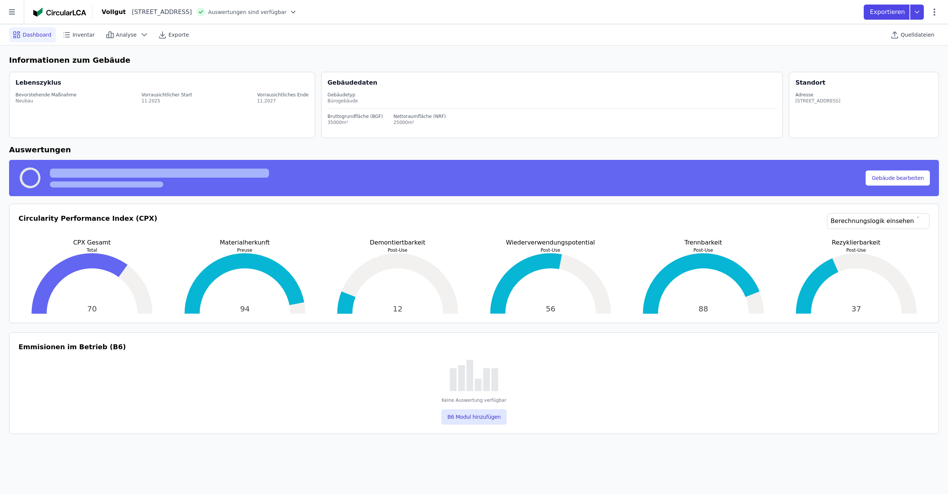
select select "*"
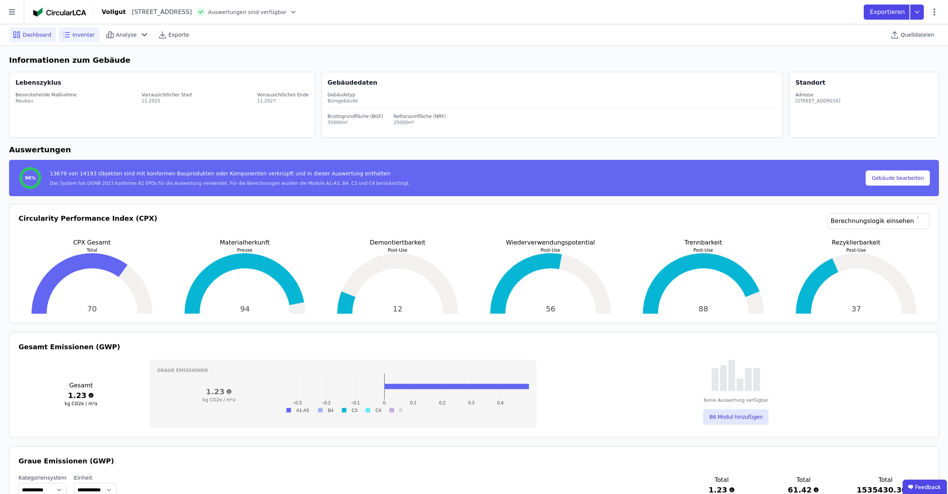
click at [86, 34] on span "Inventar" at bounding box center [84, 35] width 22 height 8
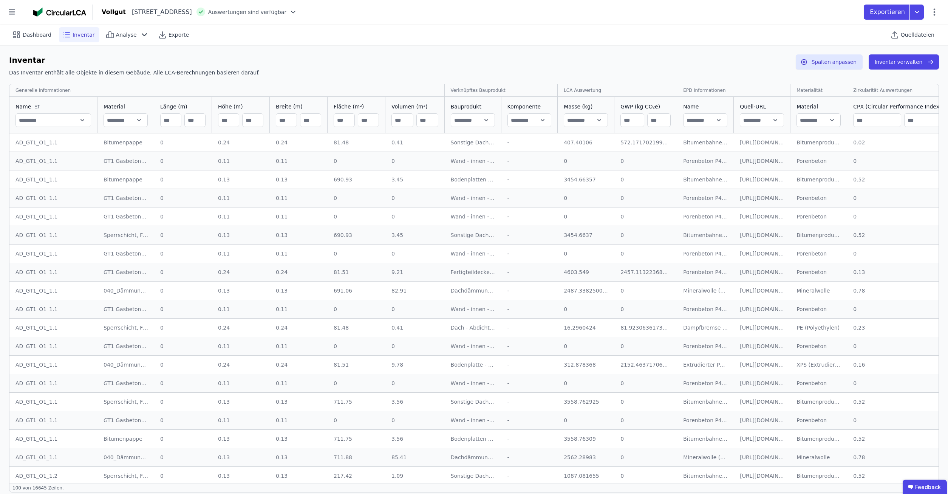
click at [86, 42] on div "Inventar" at bounding box center [79, 34] width 40 height 15
click at [889, 61] on button "Inventar verwalten" at bounding box center [903, 61] width 70 height 15
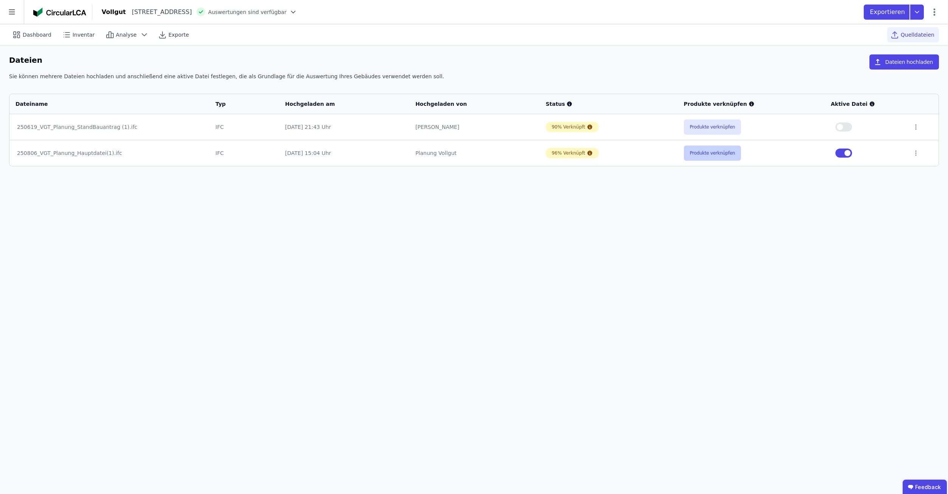
click at [707, 156] on button "Produkte verknüpfen" at bounding box center [712, 152] width 57 height 15
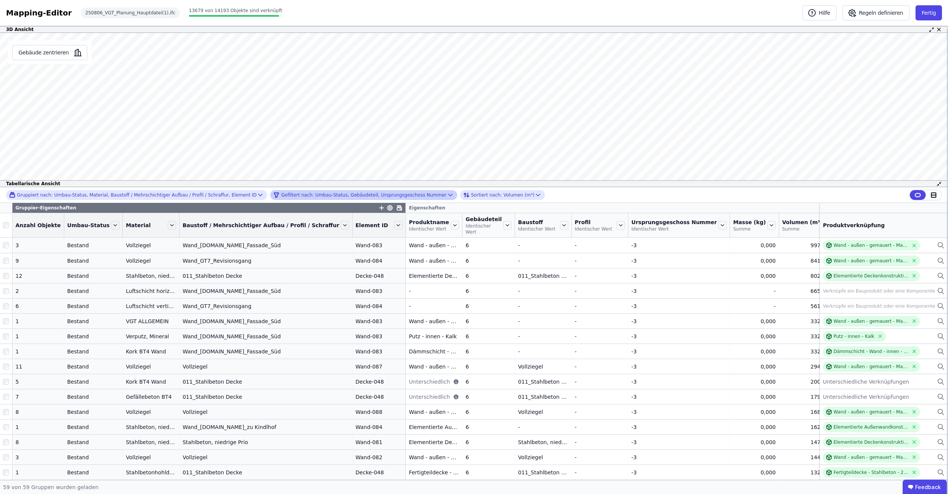
click at [446, 196] on icon at bounding box center [450, 195] width 8 height 8
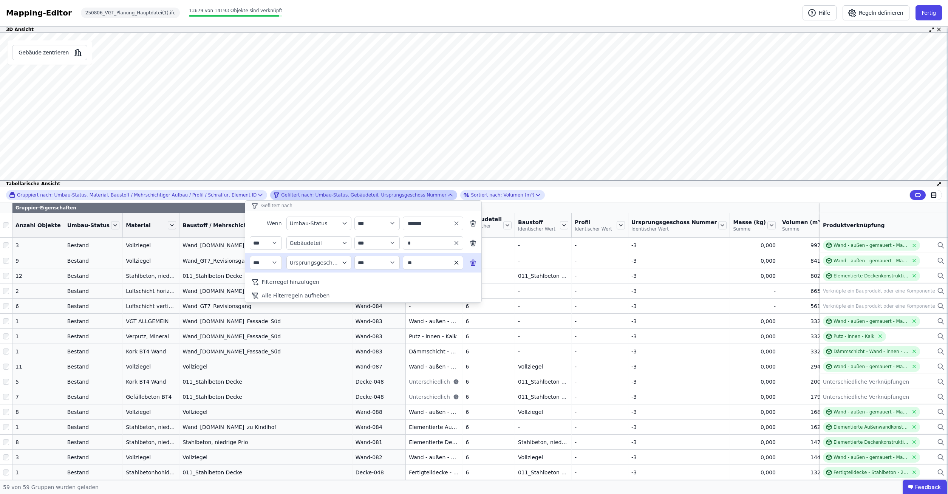
click at [457, 262] on icon "button" at bounding box center [455, 262] width 3 height 3
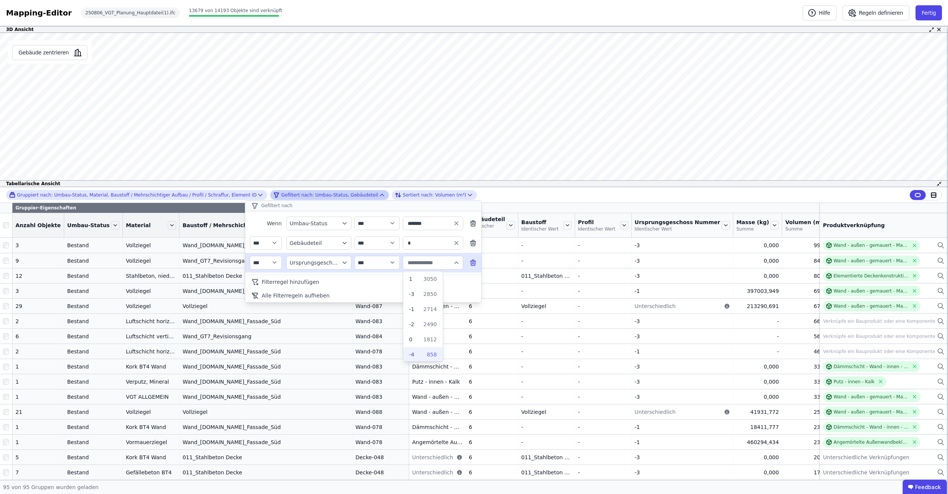
click at [421, 353] on div "858" at bounding box center [426, 354] width 19 height 8
type input "**"
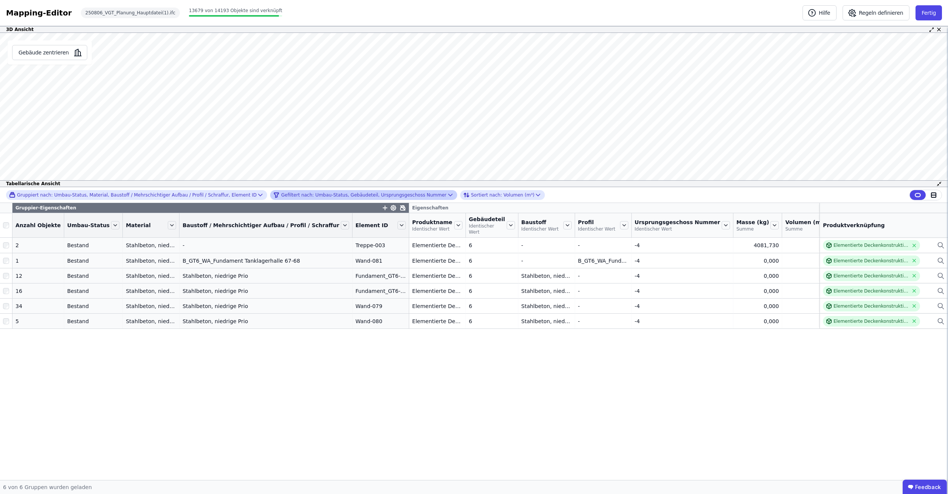
click at [570, 392] on div "Gruppiert nach: Umbau-Status, Material, Baustoff / Mehrschichtiger Aufbau / Pro…" at bounding box center [474, 333] width 948 height 293
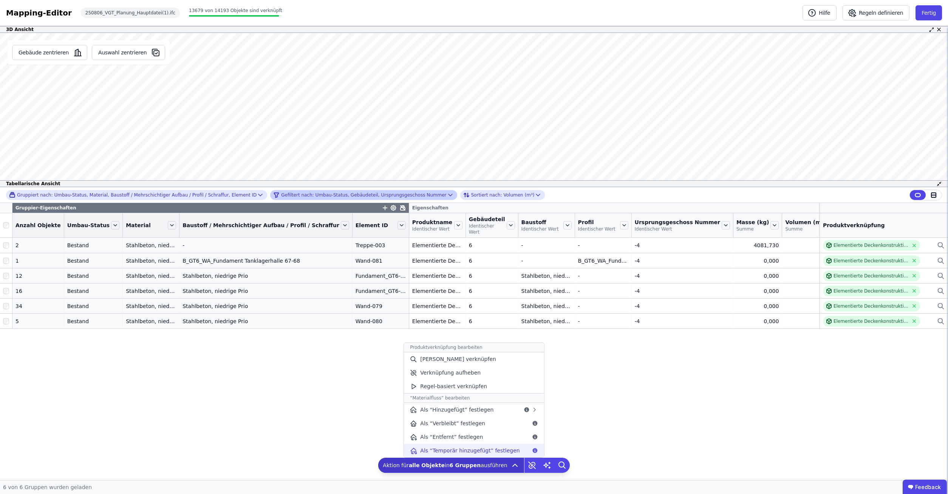
click at [506, 450] on span "Als “Temporär hinzugefügt” festlegen" at bounding box center [469, 450] width 99 height 8
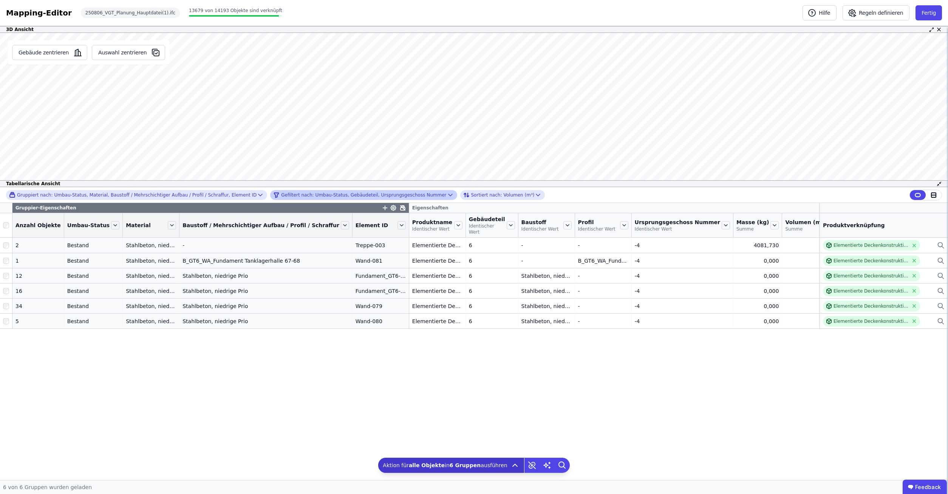
click at [392, 194] on div "Gefiltert nach: Umbau-Status, Gebäudeteil, Ursprungsgeschoss Nummer" at bounding box center [359, 194] width 173 height 9
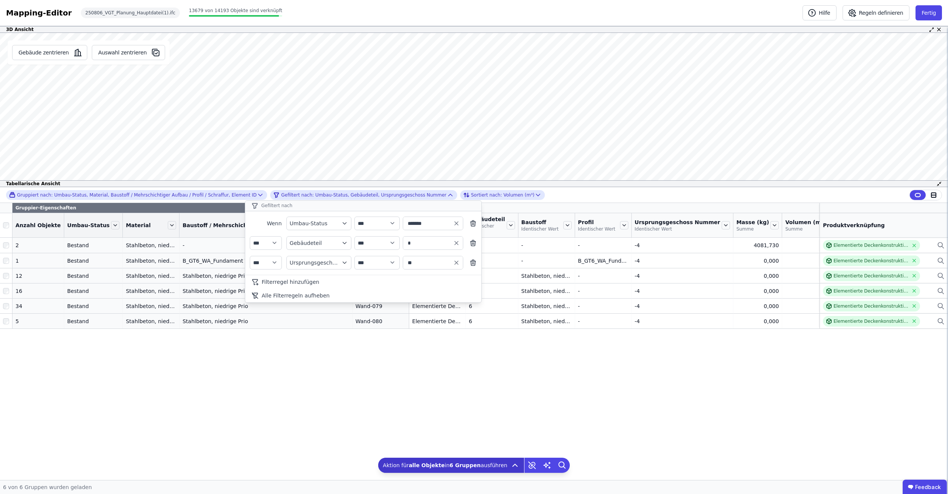
click at [731, 421] on div "**********" at bounding box center [474, 333] width 948 height 293
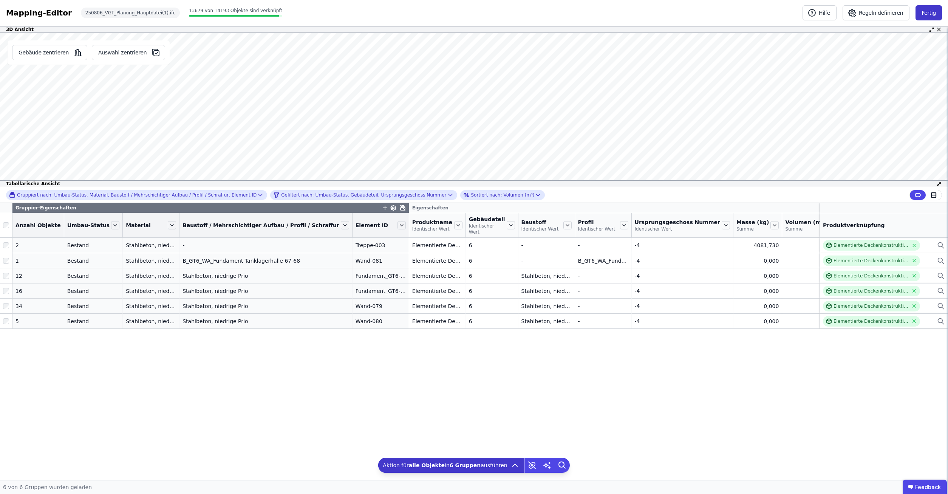
click at [926, 9] on button "Fertig" at bounding box center [928, 12] width 26 height 15
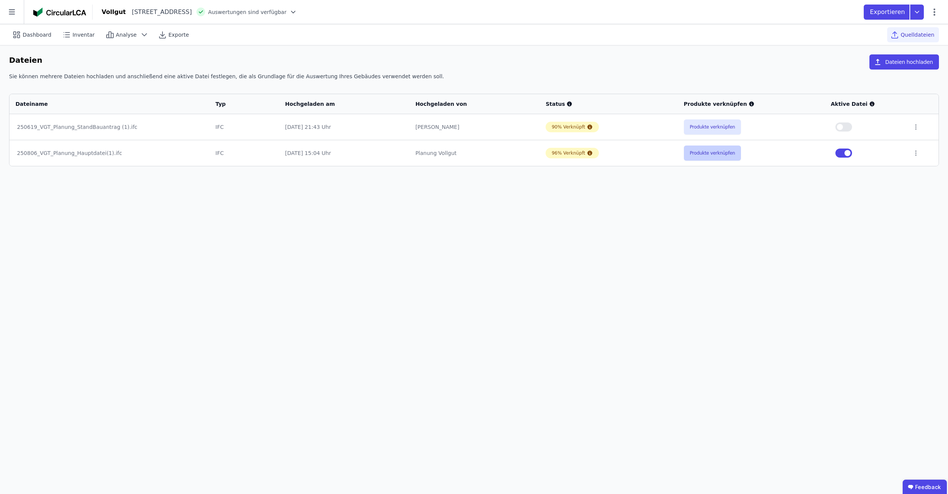
click at [725, 155] on button "Produkte verknüpfen" at bounding box center [712, 152] width 57 height 15
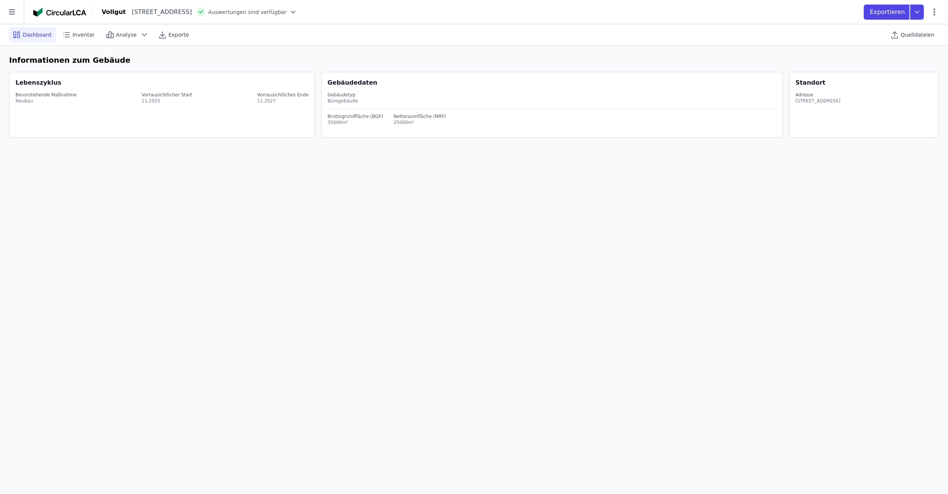
select select "*"
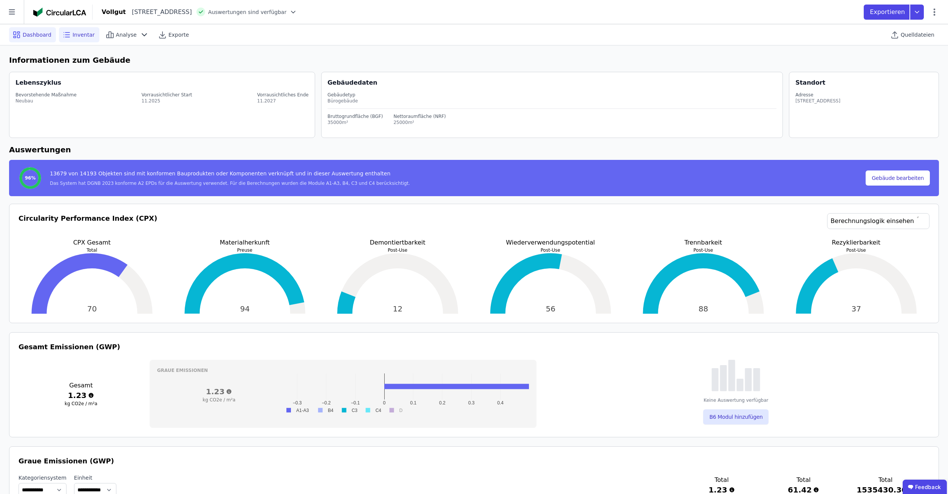
click at [73, 32] on span "Inventar" at bounding box center [84, 35] width 22 height 8
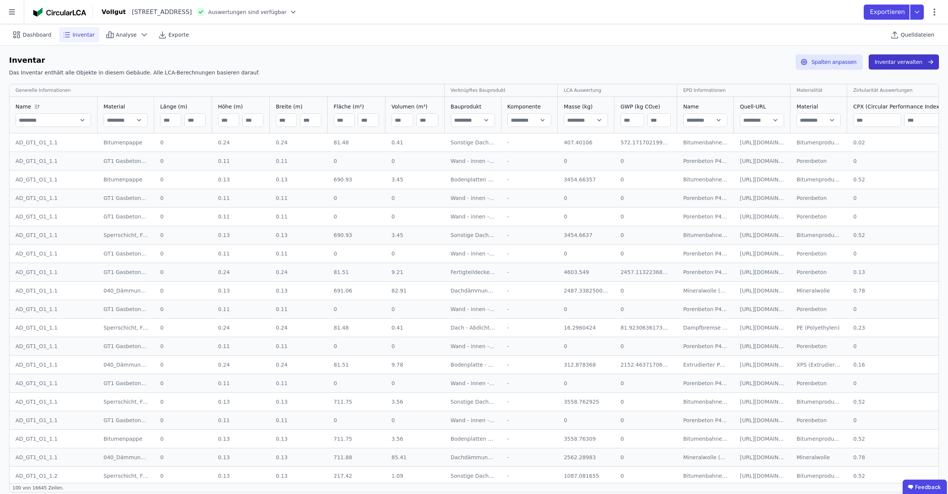
click at [890, 63] on button "Inventar verwalten" at bounding box center [903, 61] width 70 height 15
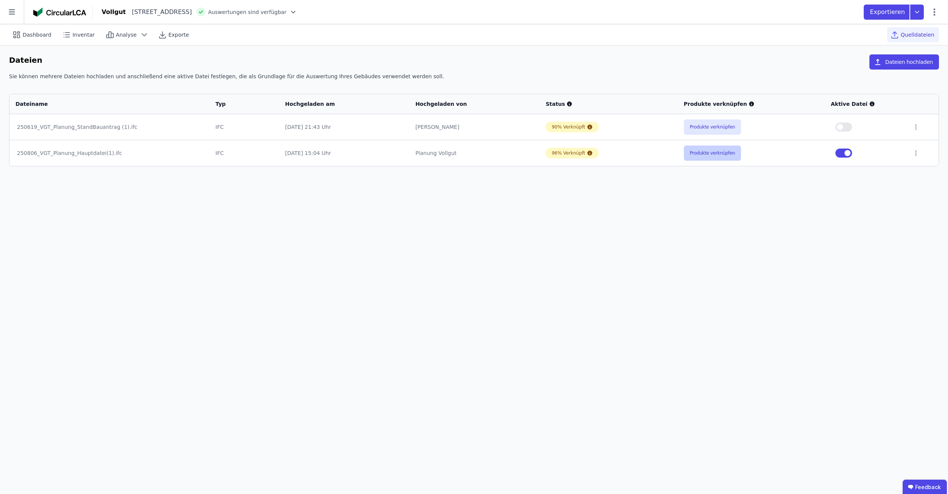
click at [710, 153] on button "Produkte verknüpfen" at bounding box center [712, 152] width 57 height 15
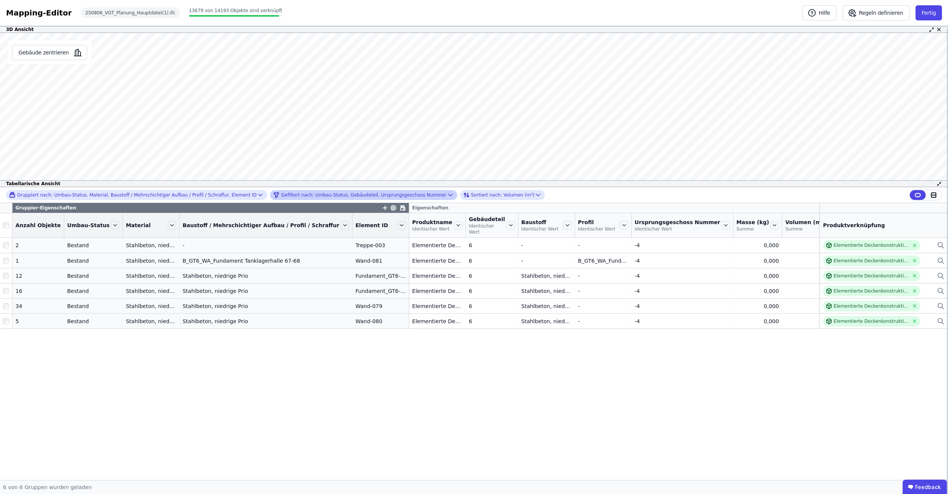
click at [361, 195] on div "Gefiltert nach: Umbau-Status, Gebäudeteil, Ursprungsgeschoss Nummer" at bounding box center [359, 194] width 173 height 9
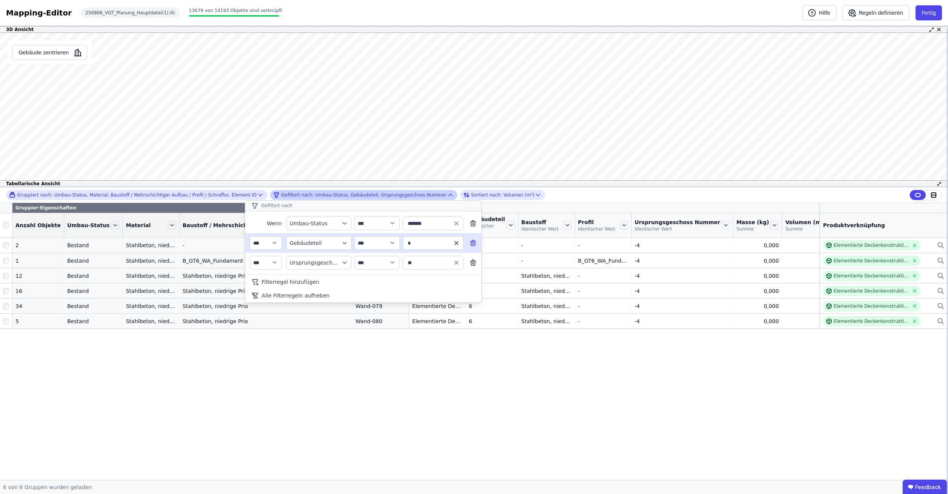
click at [457, 240] on icon "button" at bounding box center [456, 242] width 7 height 7
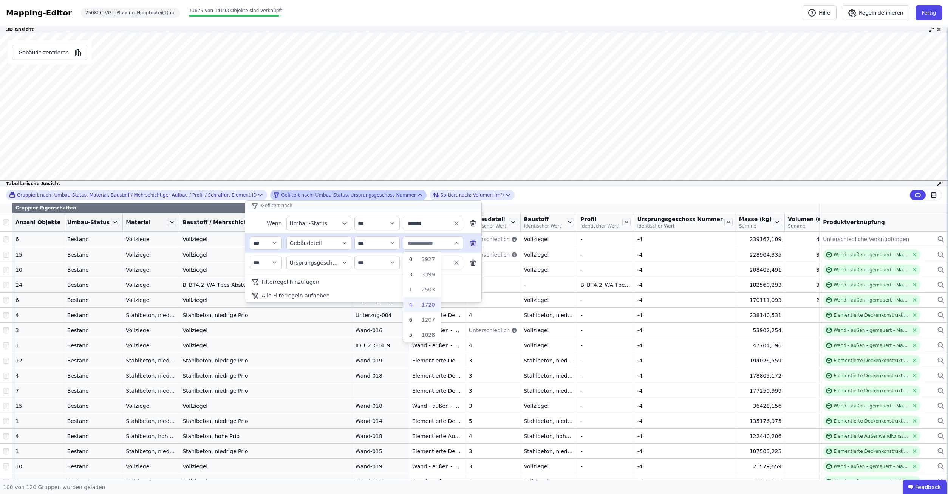
click at [418, 306] on div "1720" at bounding box center [423, 305] width 23 height 8
type input "*"
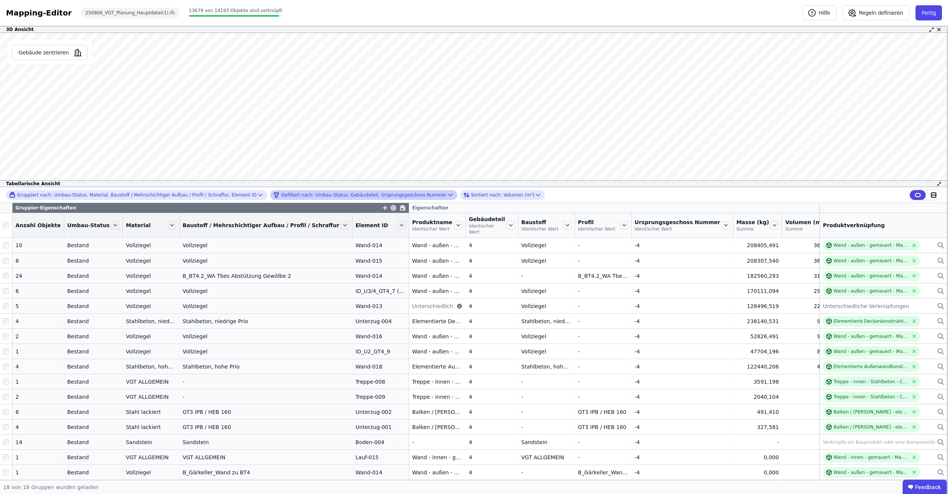
click at [6, 222] on div "Gruppiert nach: Umbau-Status, Material, Baustoff / Mehrschichtiger Aufbau / Pro…" at bounding box center [474, 333] width 948 height 293
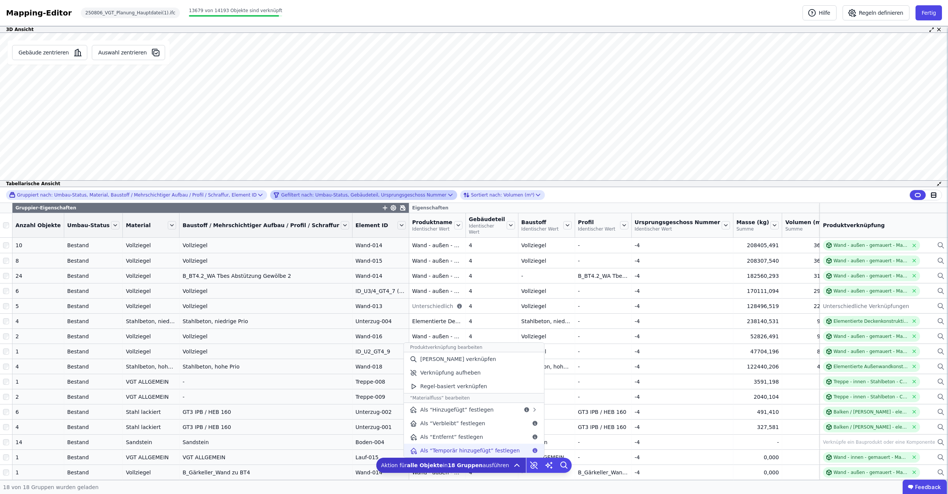
click at [494, 449] on span "Als “Temporär hinzugefügt” festlegen" at bounding box center [469, 450] width 99 height 8
click at [926, 13] on button "Fertig" at bounding box center [928, 12] width 26 height 15
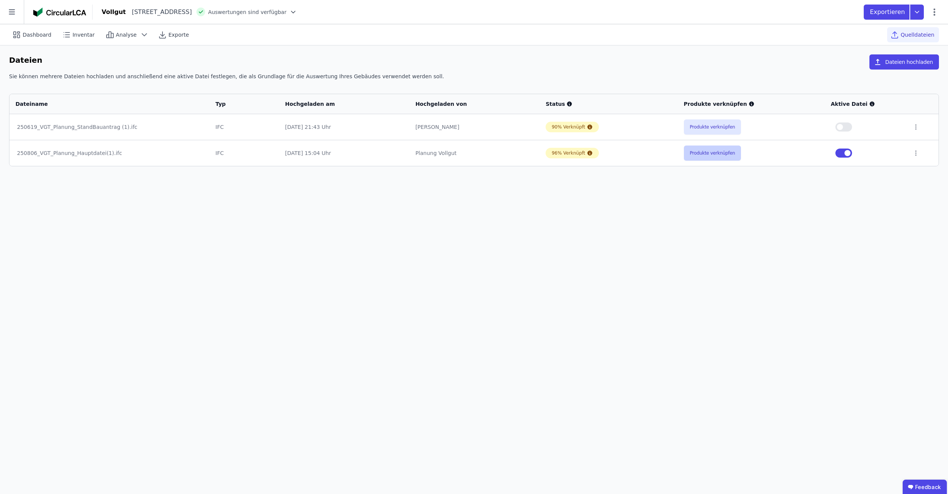
click at [720, 153] on button "Produkte verknüpfen" at bounding box center [712, 152] width 57 height 15
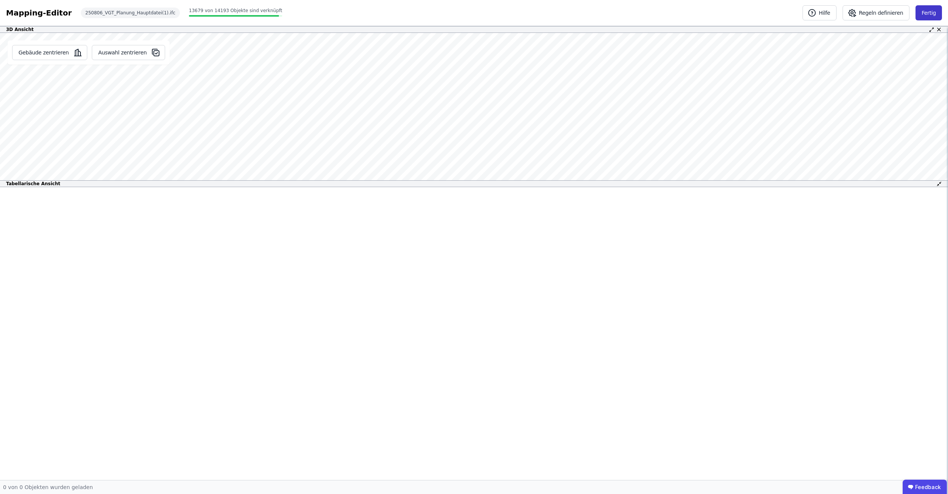
click at [936, 15] on button "Fertig" at bounding box center [928, 12] width 26 height 15
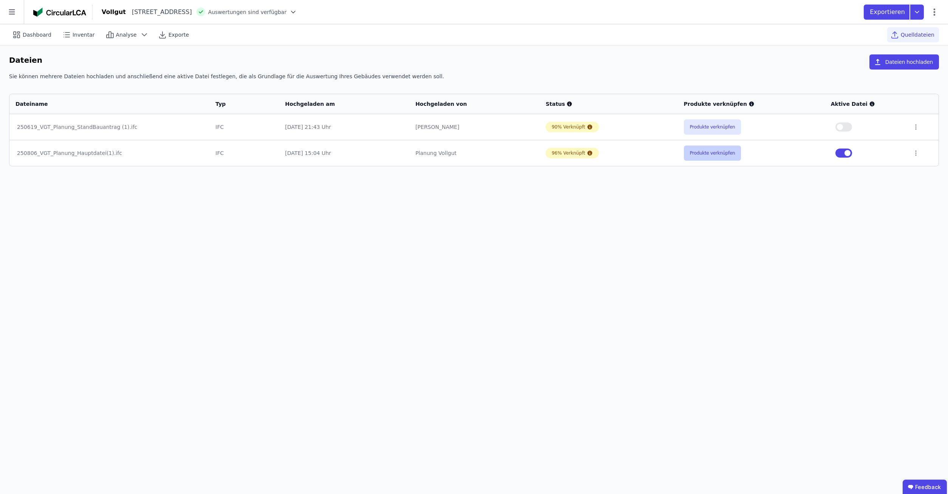
click at [703, 150] on button "Produkte verknüpfen" at bounding box center [712, 152] width 57 height 15
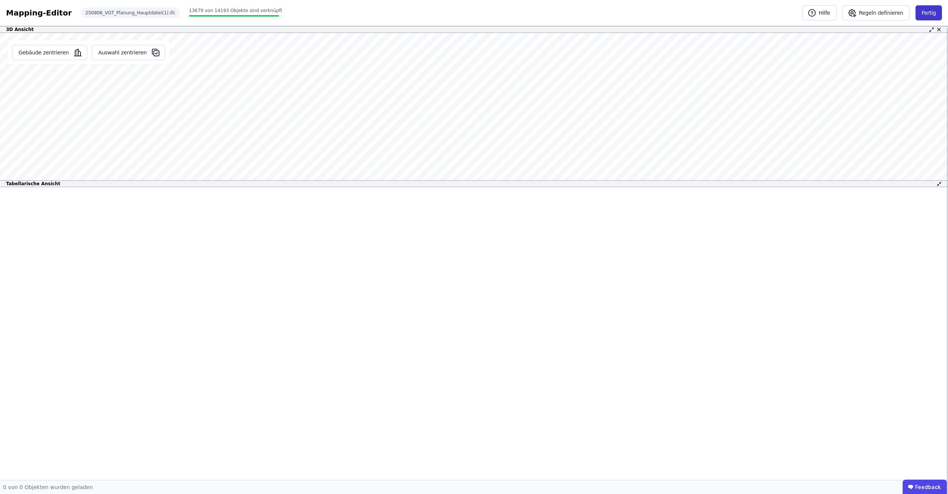
click at [929, 12] on button "Fertig" at bounding box center [928, 12] width 26 height 15
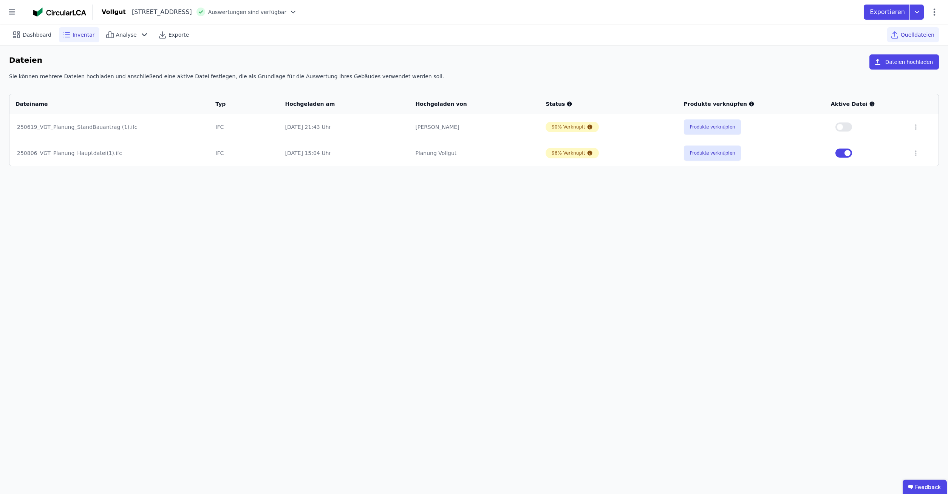
click at [63, 33] on icon at bounding box center [66, 34] width 9 height 9
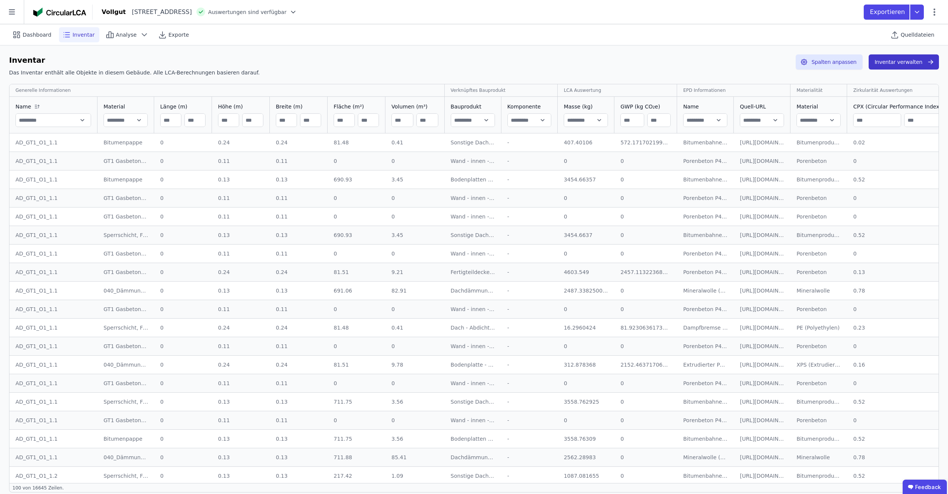
click at [912, 64] on button "Inventar verwalten" at bounding box center [903, 61] width 70 height 15
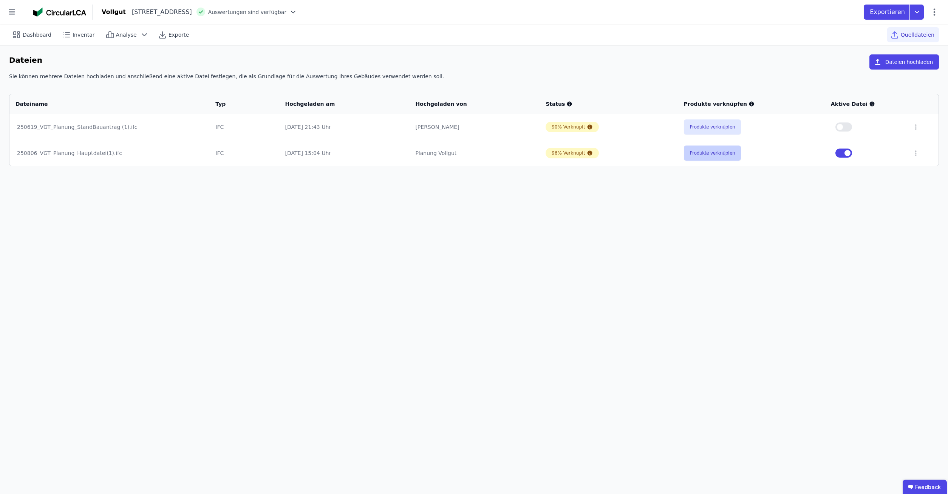
click at [700, 153] on button "Produkte verknüpfen" at bounding box center [712, 152] width 57 height 15
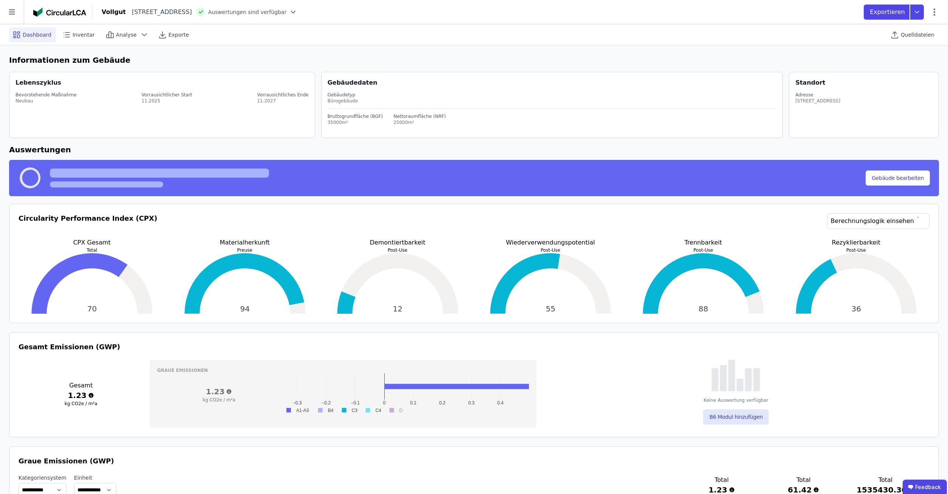
select select "*"
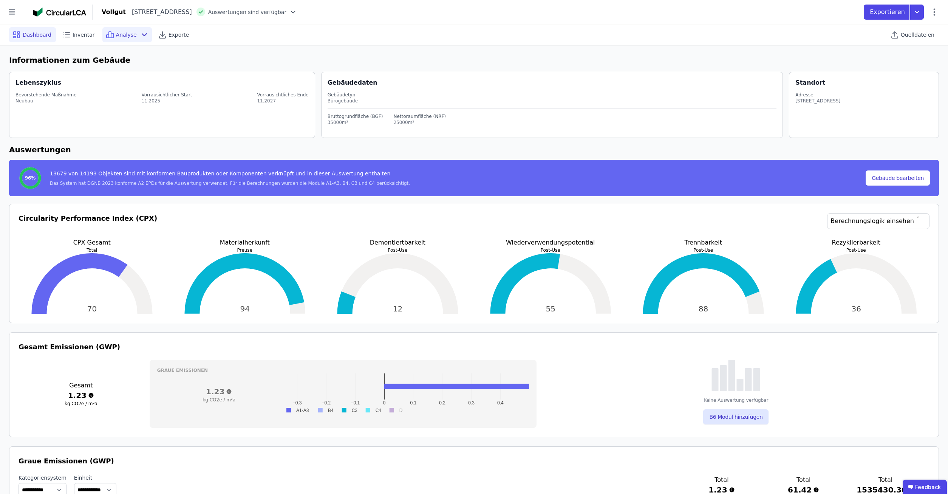
click at [108, 34] on icon at bounding box center [109, 34] width 9 height 9
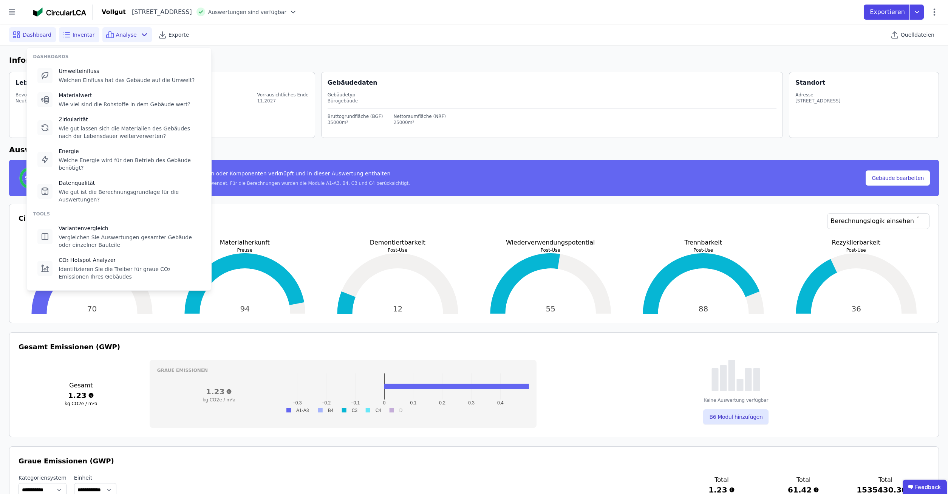
click at [76, 34] on span "Inventar" at bounding box center [84, 35] width 22 height 8
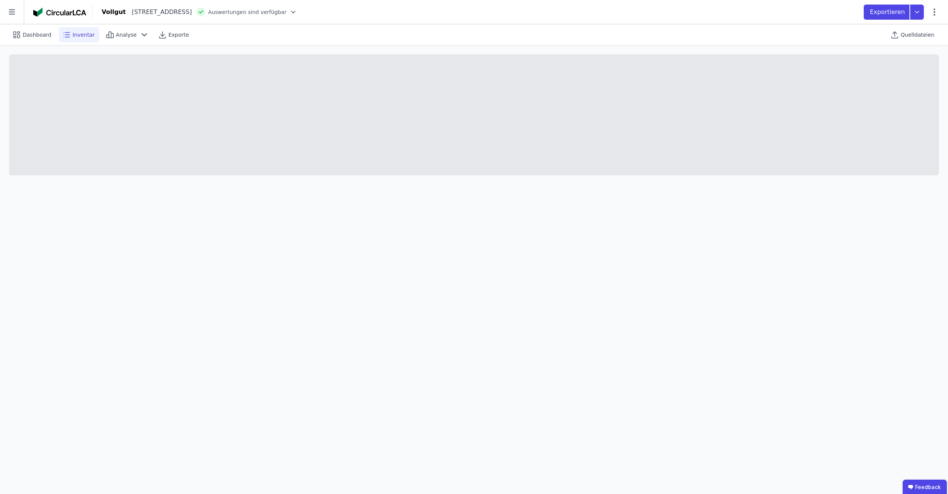
click at [80, 33] on span "Inventar" at bounding box center [84, 35] width 22 height 8
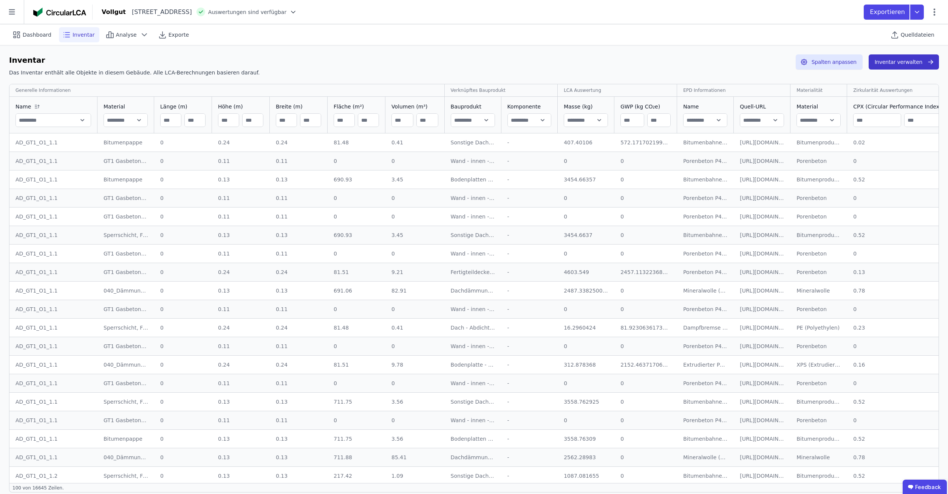
click at [902, 67] on button "Inventar verwalten" at bounding box center [903, 61] width 70 height 15
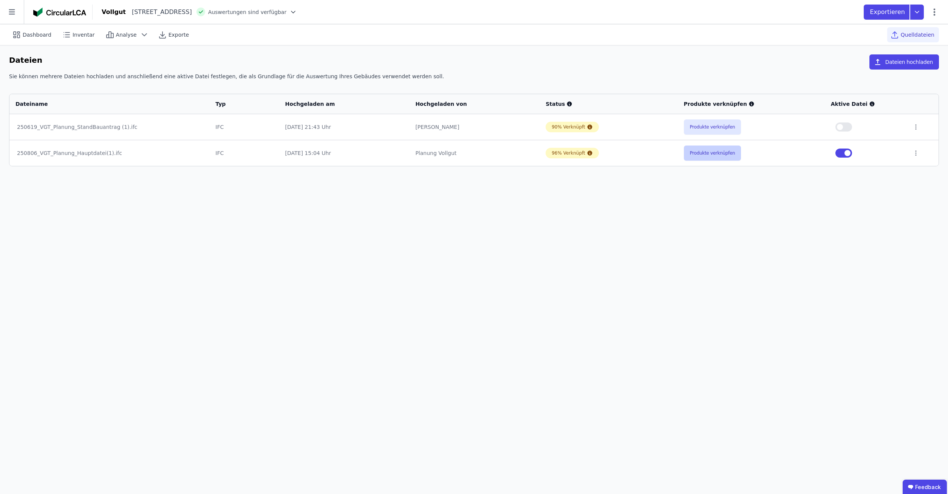
click at [717, 152] on button "Produkte verknüpfen" at bounding box center [712, 152] width 57 height 15
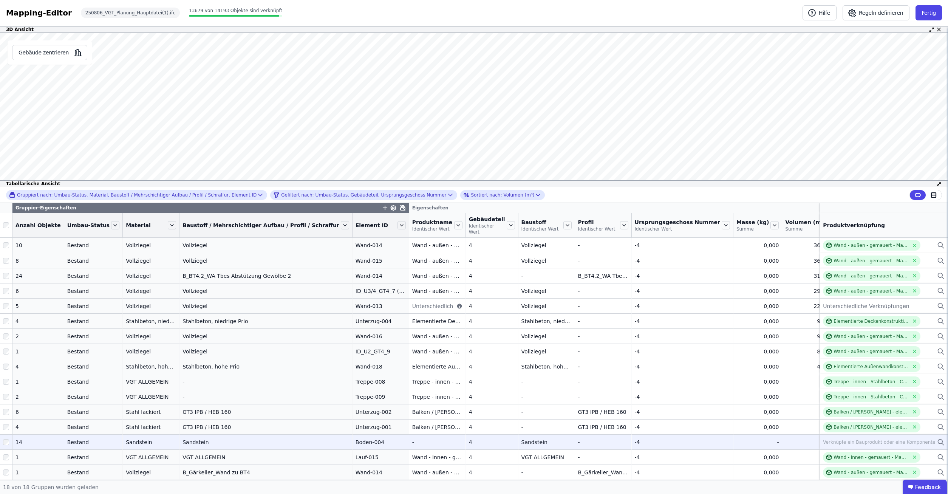
click at [833, 440] on div "Verknüpfe ein Bauprodukt oder eine Komponente" at bounding box center [879, 442] width 112 height 6
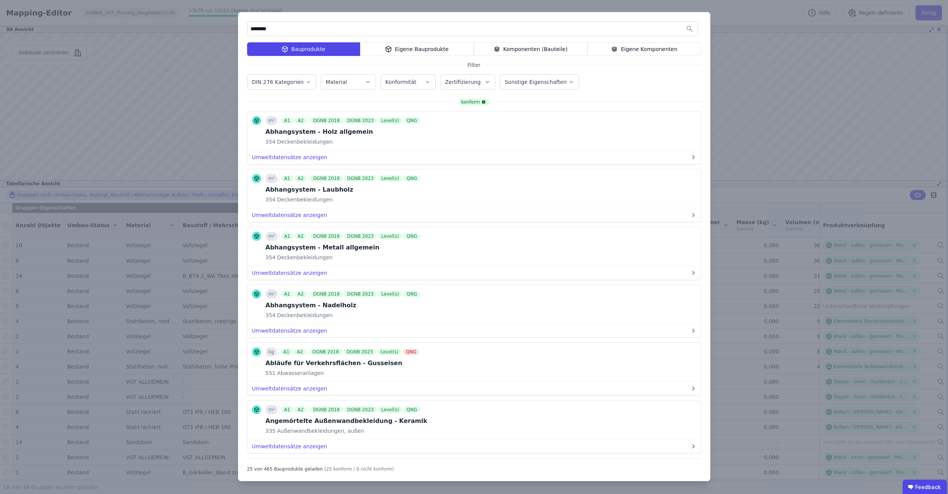
type input "*********"
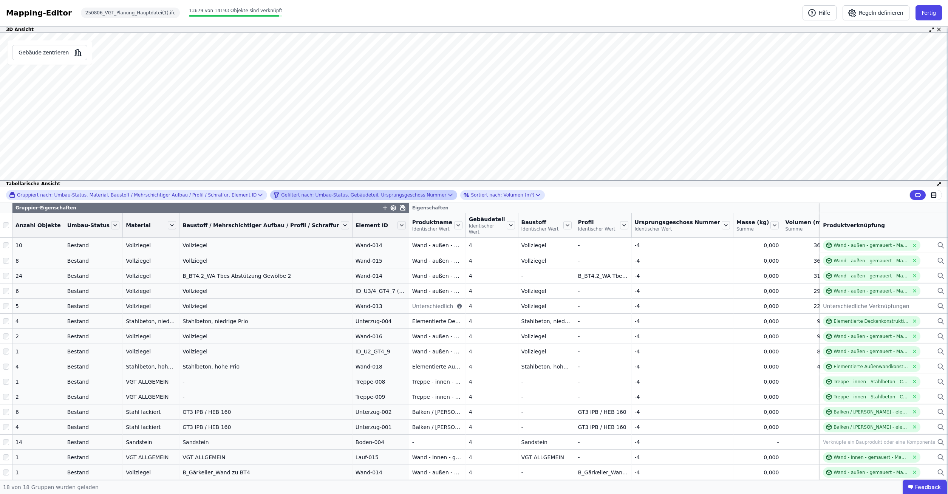
click at [374, 195] on div "Gefiltert nach: Umbau-Status, Gebäudeteil, Ursprungsgeschoss Nummer" at bounding box center [359, 194] width 173 height 9
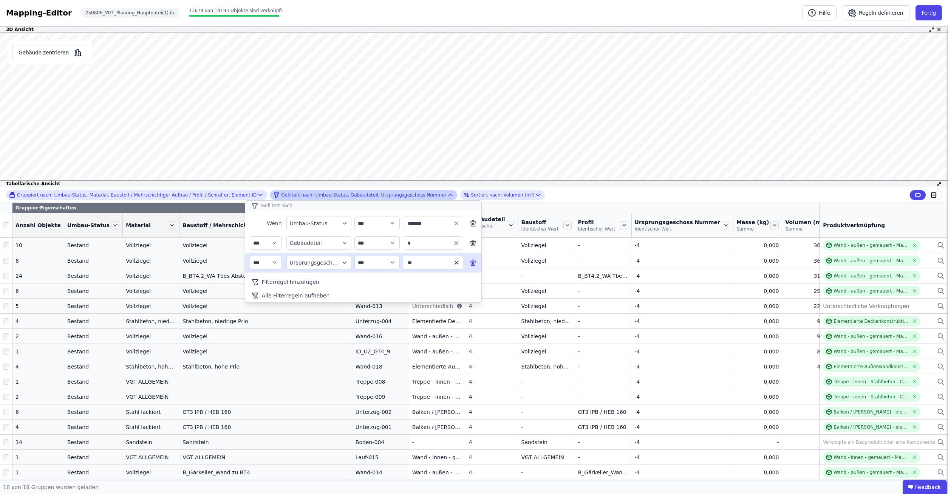
click at [457, 263] on icon "button" at bounding box center [455, 262] width 3 height 3
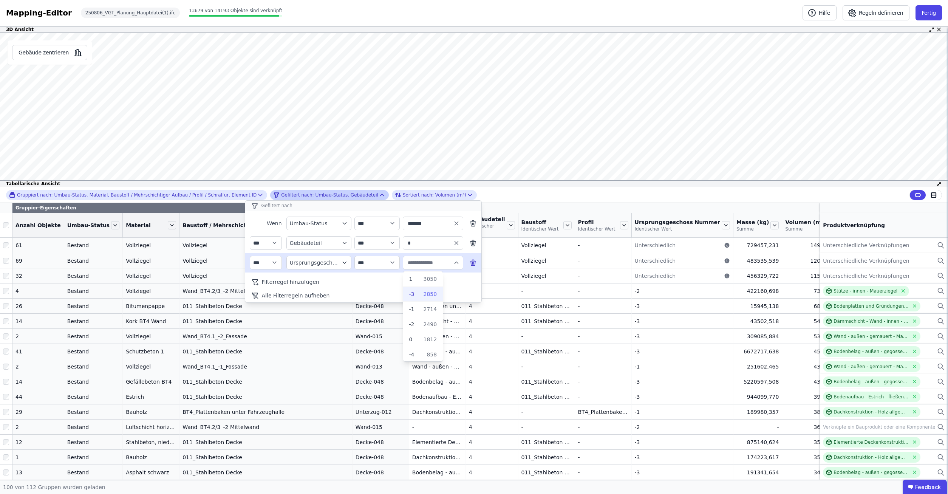
click at [419, 295] on div "2850" at bounding box center [425, 294] width 23 height 8
type input "**"
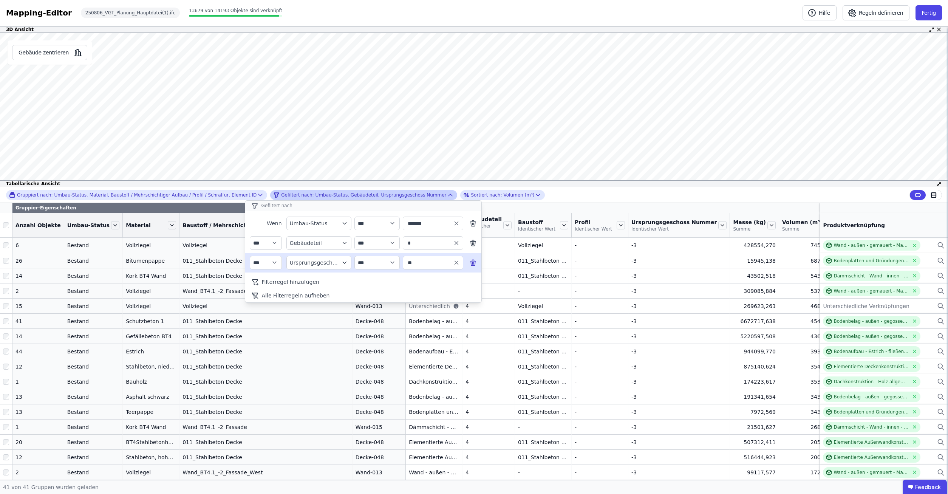
click at [6, 223] on div "**********" at bounding box center [474, 333] width 948 height 293
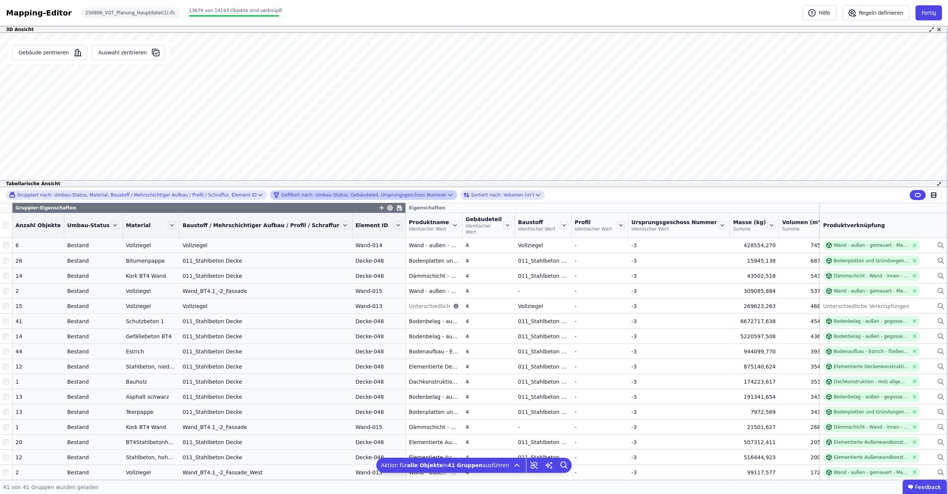
click at [388, 195] on div "Gefiltert nach: Umbau-Status, Gebäudeteil, Ursprungsgeschoss Nummer" at bounding box center [359, 194] width 173 height 9
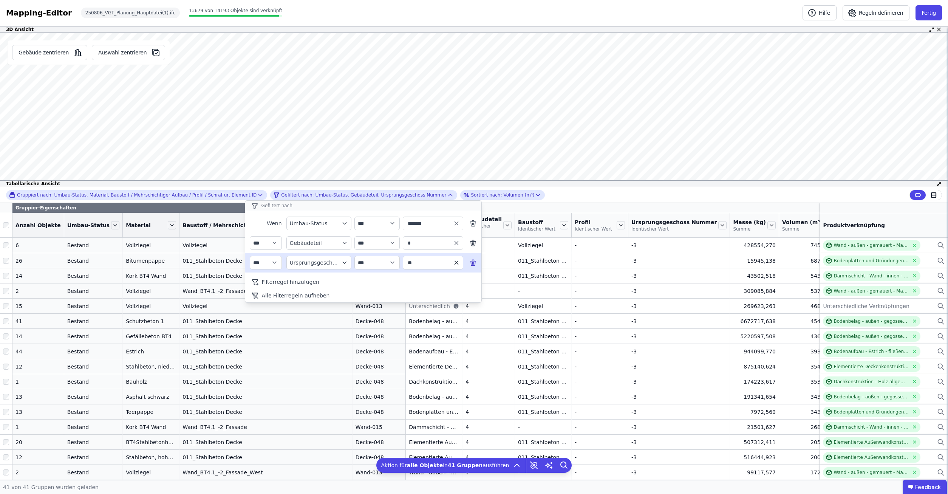
click at [455, 261] on icon "button" at bounding box center [455, 262] width 3 height 3
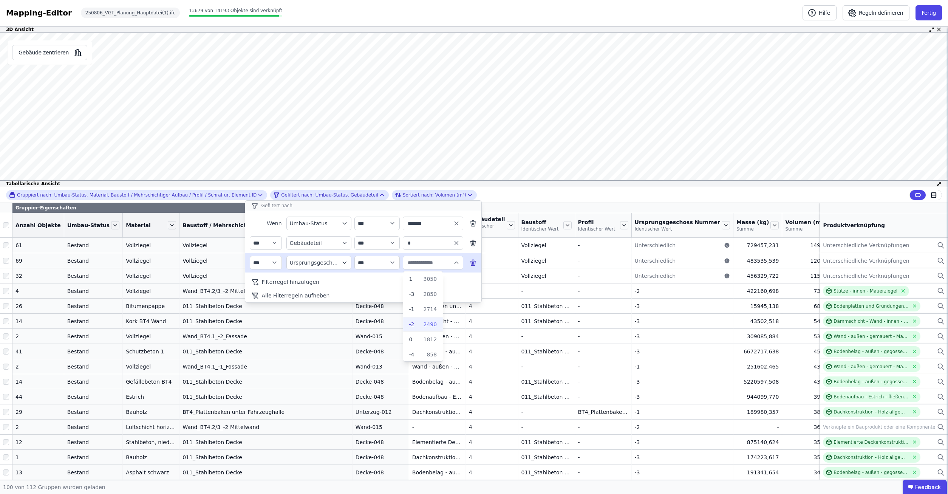
click at [414, 323] on span "-2" at bounding box center [411, 324] width 5 height 8
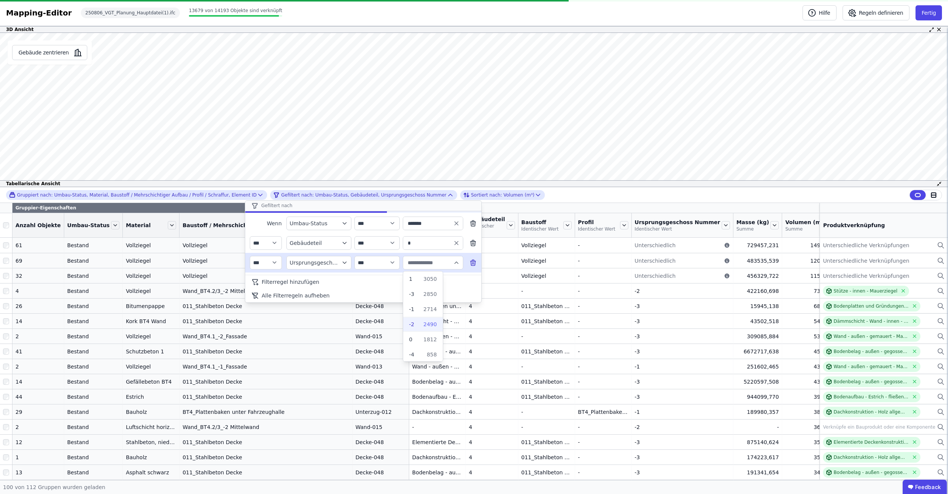
type input "**"
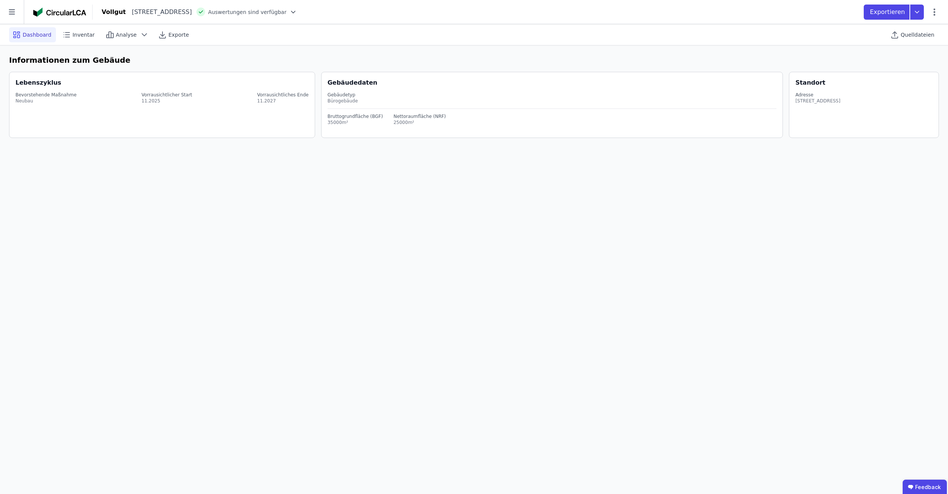
select select "*"
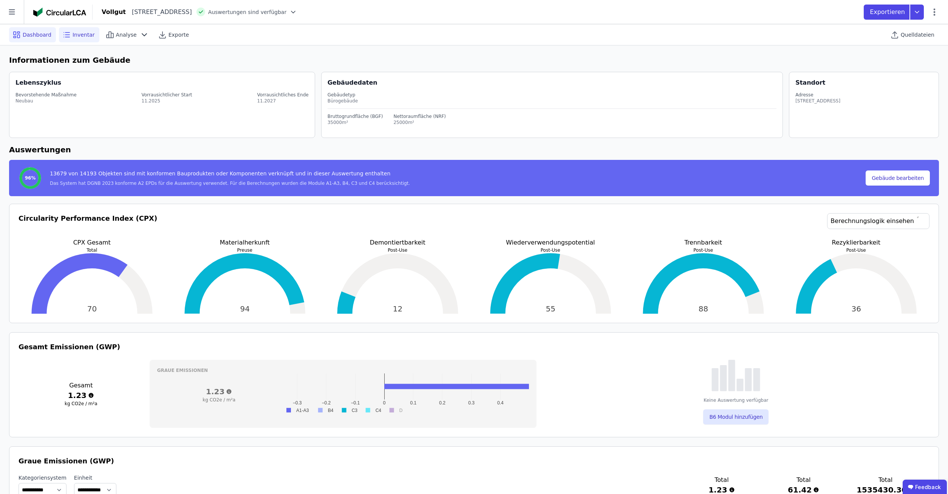
click at [75, 37] on span "Inventar" at bounding box center [84, 35] width 22 height 8
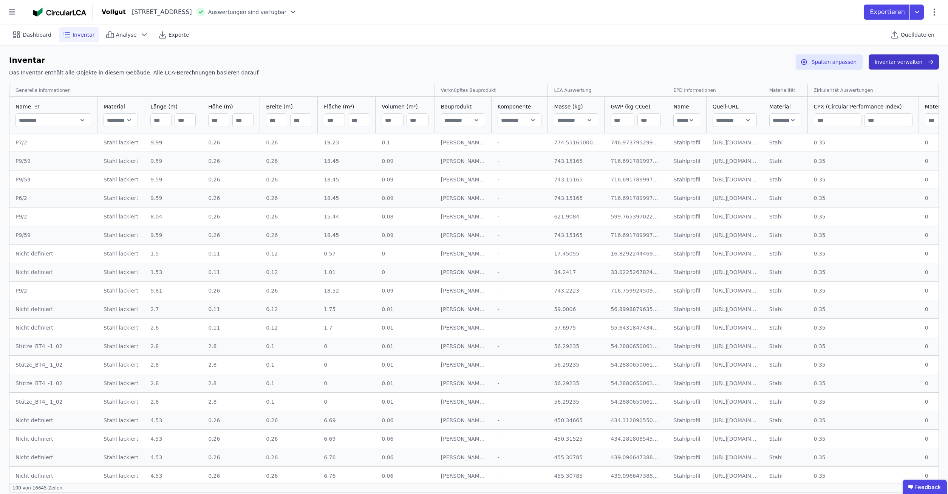
click at [896, 69] on button "Inventar verwalten" at bounding box center [903, 61] width 70 height 15
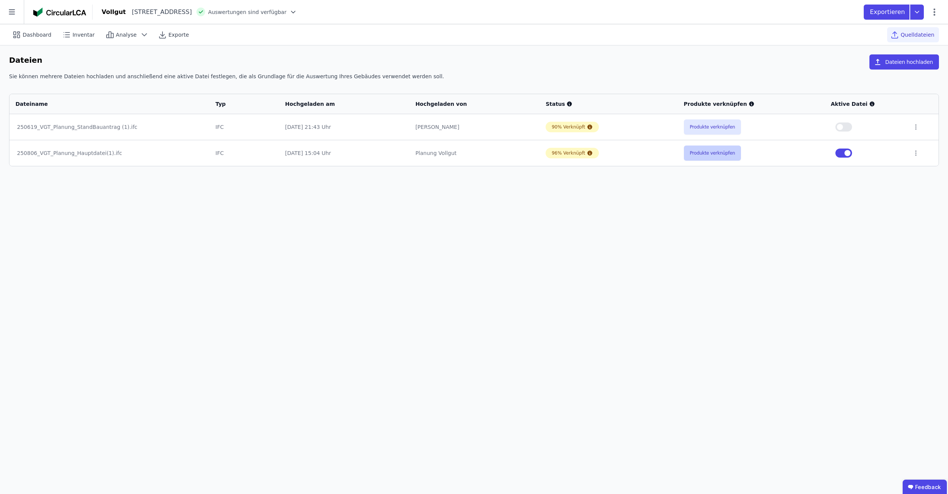
click at [713, 150] on button "Produkte verknüpfen" at bounding box center [712, 152] width 57 height 15
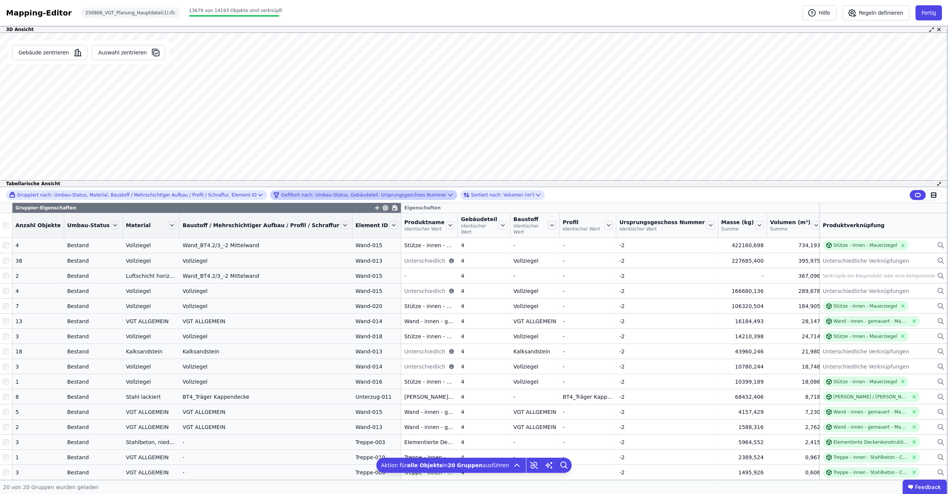
click at [312, 193] on div "Gefiltert nach: Umbau-Status, Gebäudeteil, Ursprungsgeschoss Nummer" at bounding box center [359, 194] width 173 height 9
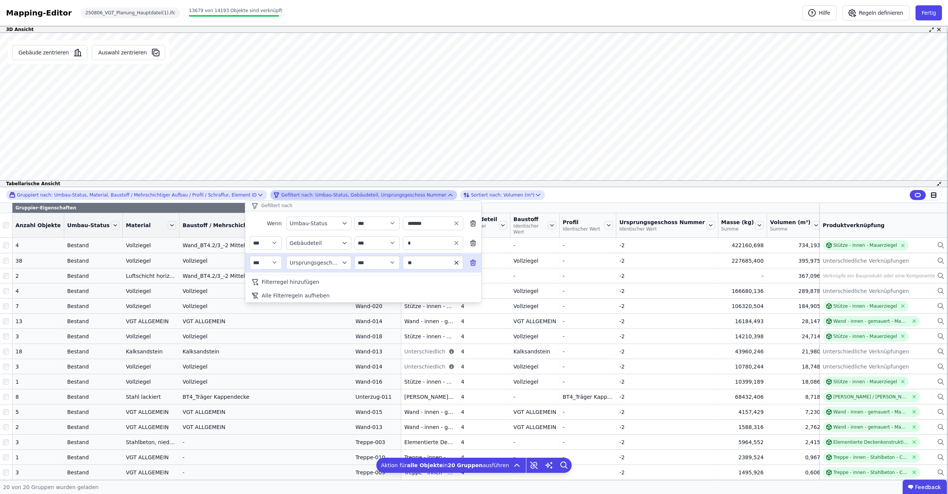
click at [457, 262] on icon "button" at bounding box center [455, 262] width 3 height 3
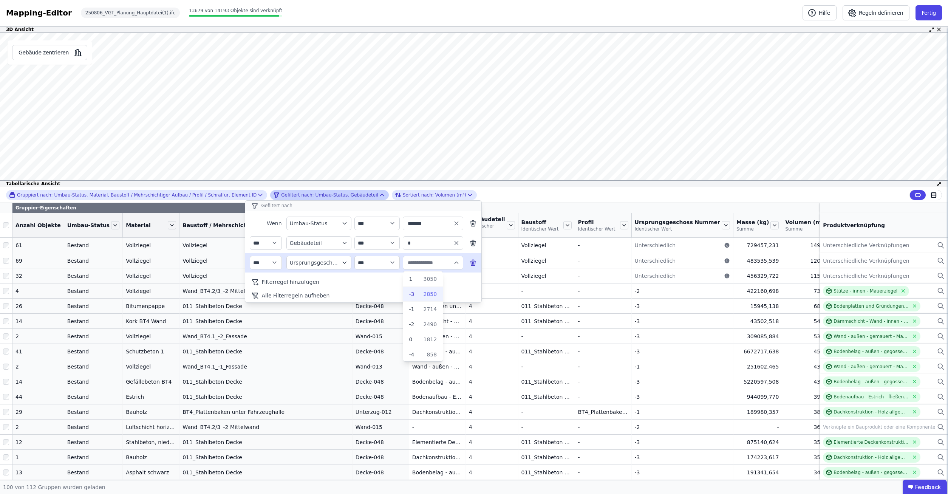
click at [420, 294] on div "2850" at bounding box center [425, 294] width 23 height 8
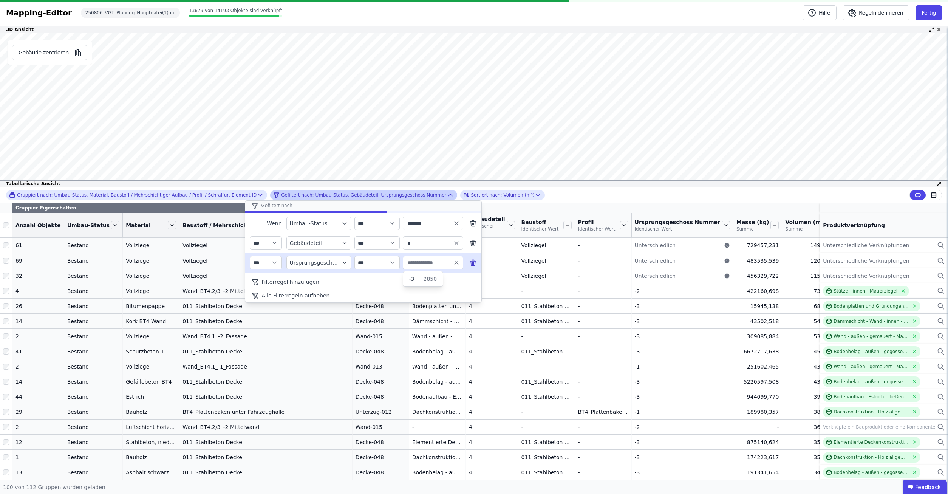
type input "**"
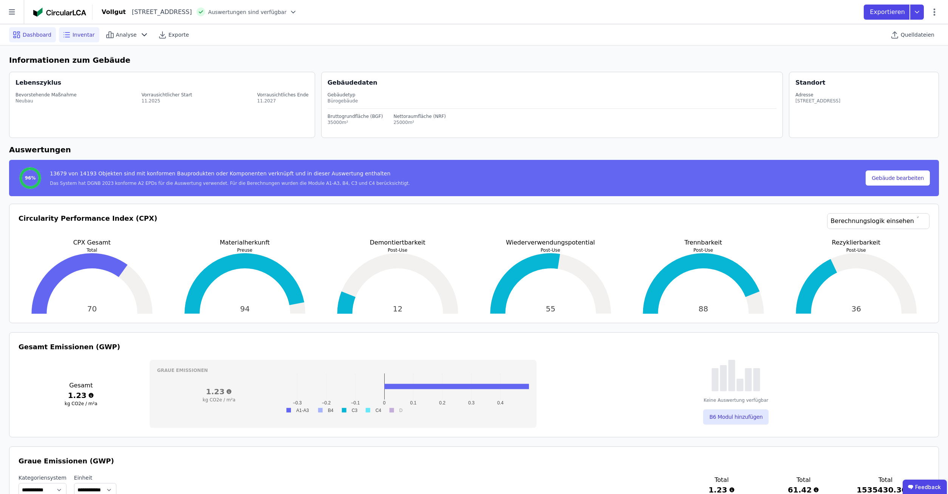
click at [84, 38] on span "Inventar" at bounding box center [84, 35] width 22 height 8
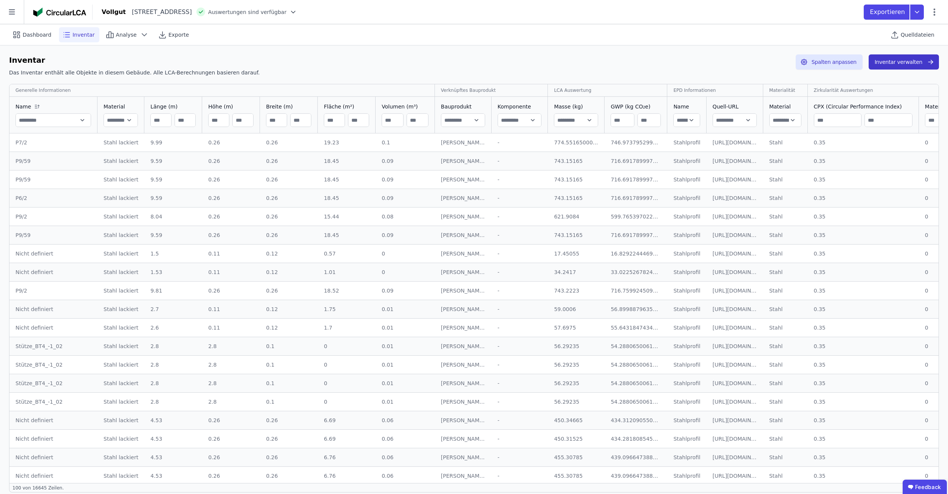
click at [911, 65] on button "Inventar verwalten" at bounding box center [903, 61] width 70 height 15
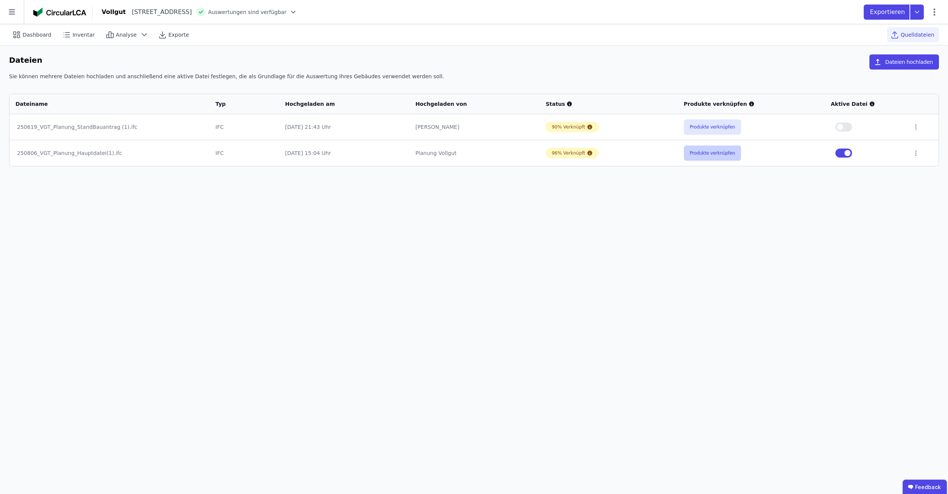
click at [721, 152] on button "Produkte verknüpfen" at bounding box center [712, 152] width 57 height 15
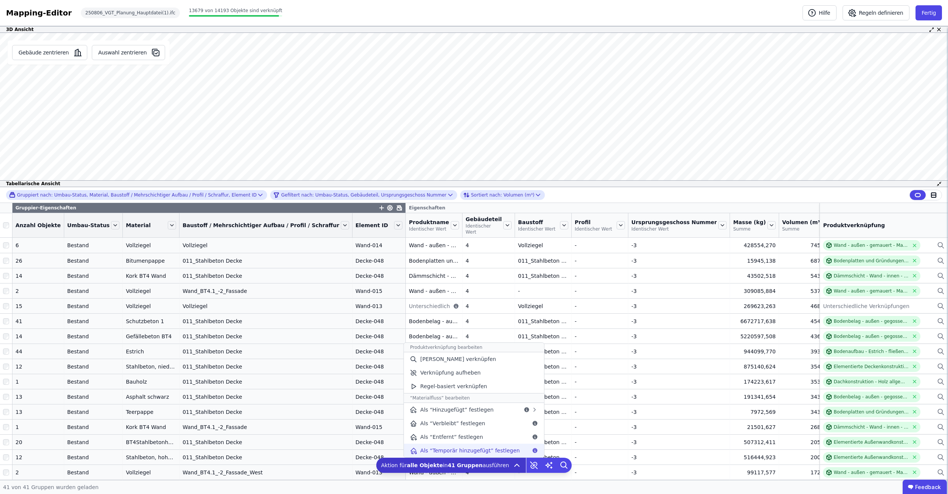
click at [511, 451] on span "Als “Temporär hinzugefügt” festlegen" at bounding box center [469, 450] width 99 height 8
